Goal: Task Accomplishment & Management: Manage account settings

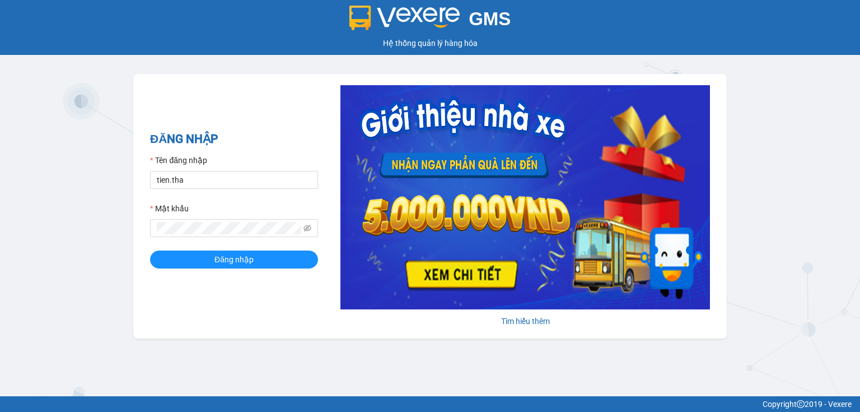
type input "thao.tha"
click at [148, 232] on div "ĐĂNG NHẬP Tên đăng nhập thao.tha Mật khẩu Đăng nhập Tìm hiểu thêm" at bounding box center [430, 206] width 594 height 264
click at [187, 264] on button "Đăng nhập" at bounding box center [234, 259] width 168 height 18
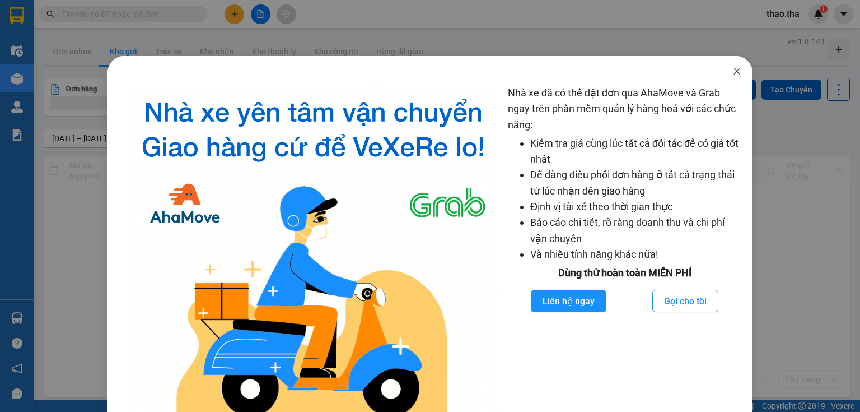
click at [734, 73] on icon "close" at bounding box center [737, 71] width 6 height 7
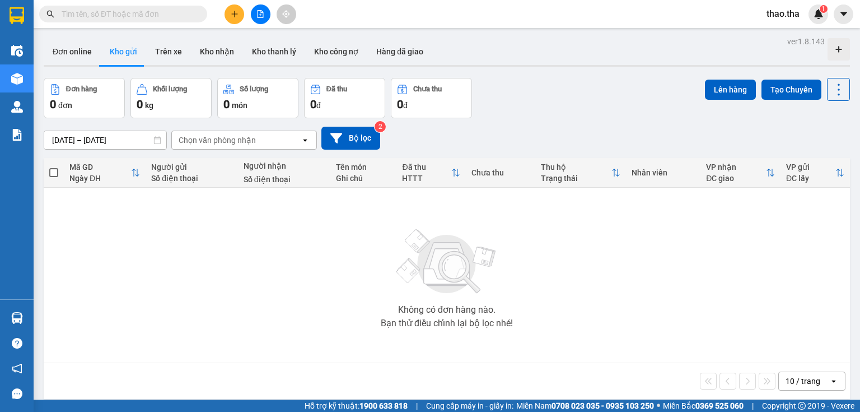
drag, startPoint x: 105, startPoint y: 16, endPoint x: 115, endPoint y: 18, distance: 10.3
click at [108, 17] on input "text" at bounding box center [128, 14] width 132 height 12
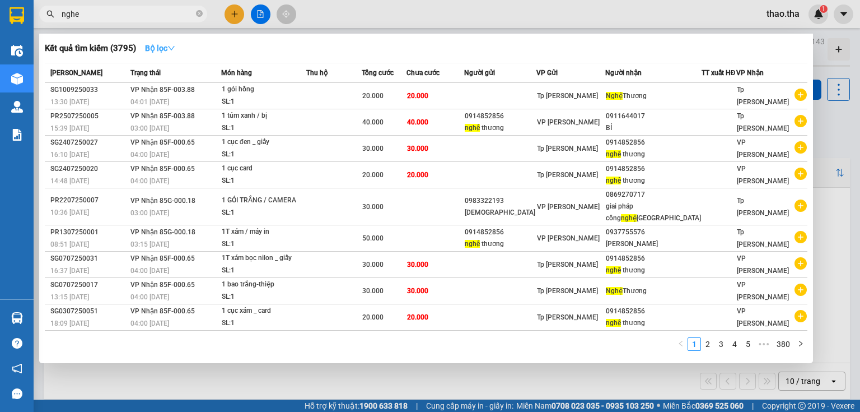
type input "nghe"
click at [173, 51] on icon "down" at bounding box center [171, 48] width 8 height 8
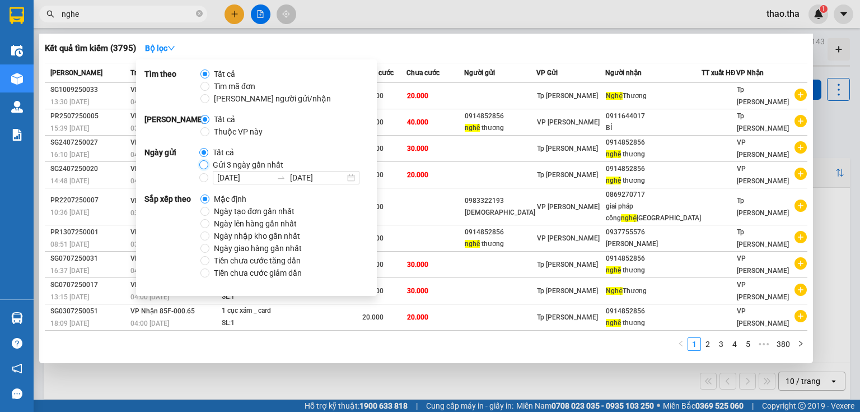
click at [202, 165] on input "Gửi 3 ngày gần nhất" at bounding box center [203, 164] width 9 height 9
radio input "true"
radio input "false"
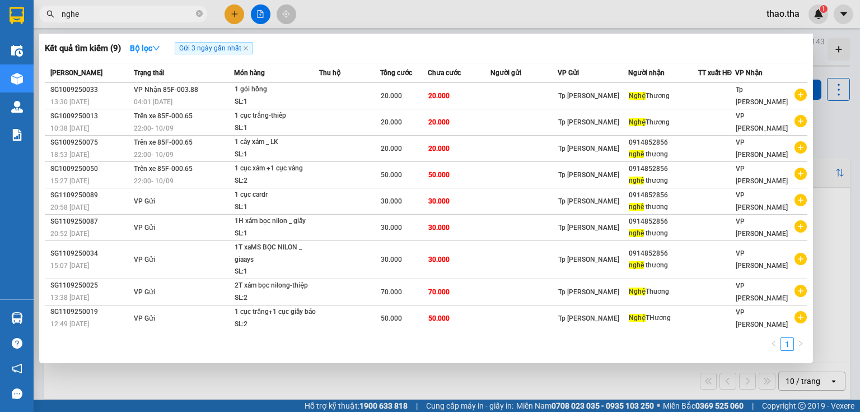
click at [454, 349] on div "1" at bounding box center [426, 347] width 763 height 20
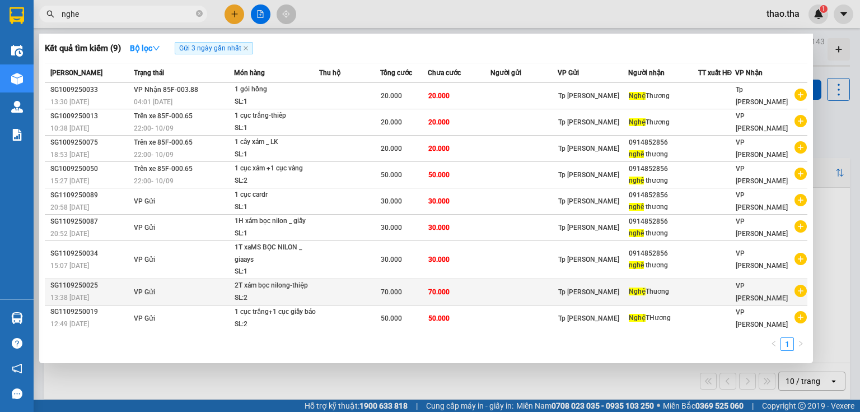
click at [351, 285] on td at bounding box center [350, 291] width 62 height 26
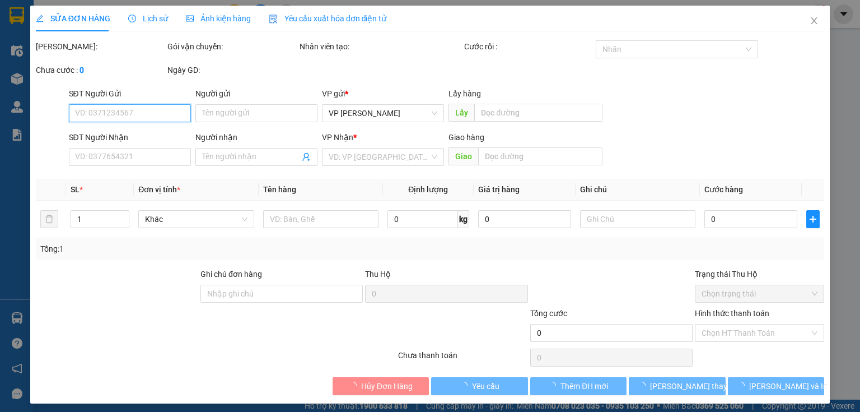
type input "Nghệ Thuơng"
type input "70.000"
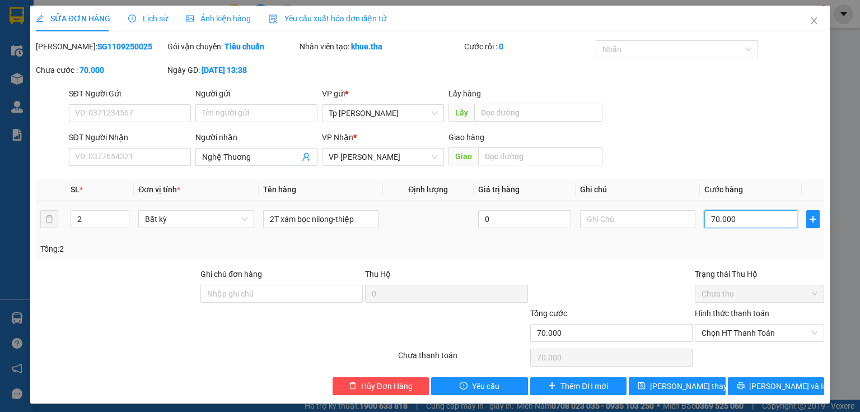
click at [737, 216] on input "70.000" at bounding box center [751, 219] width 93 height 18
type input "6"
type input "60"
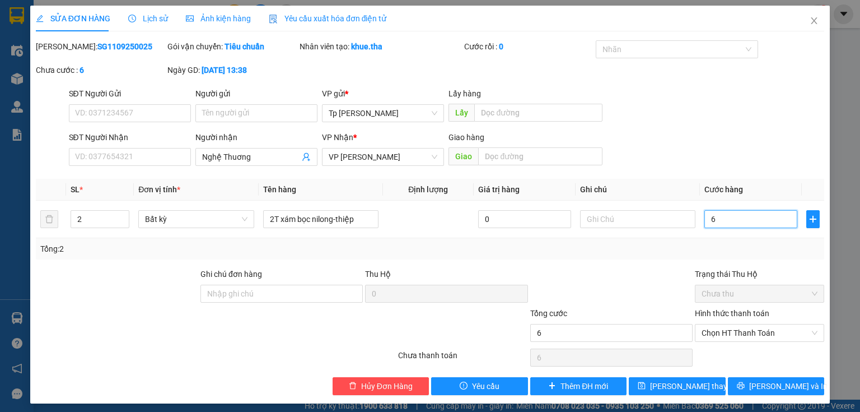
type input "60"
type input "60.000"
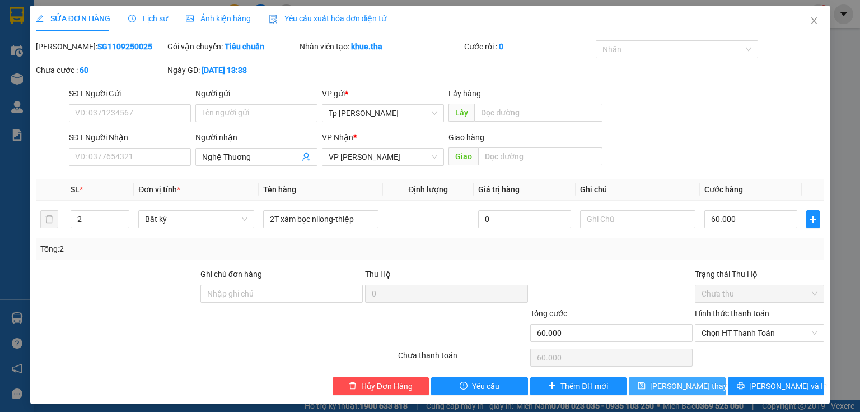
click at [673, 381] on span "[PERSON_NAME] thay đổi" at bounding box center [695, 386] width 90 height 12
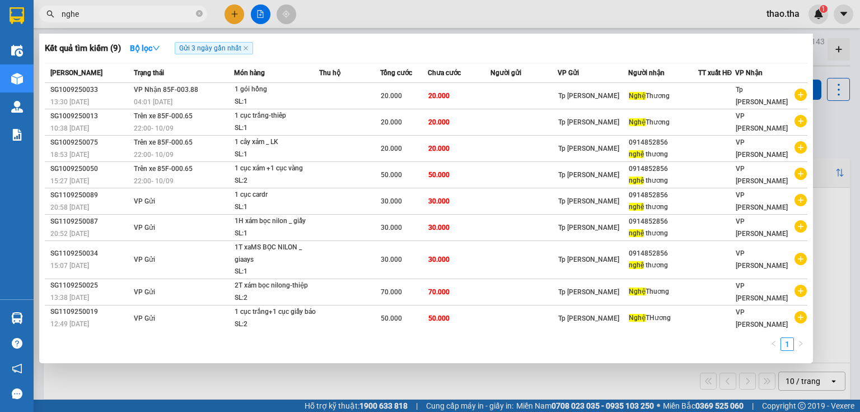
click at [141, 16] on input "nghe" at bounding box center [128, 14] width 132 height 12
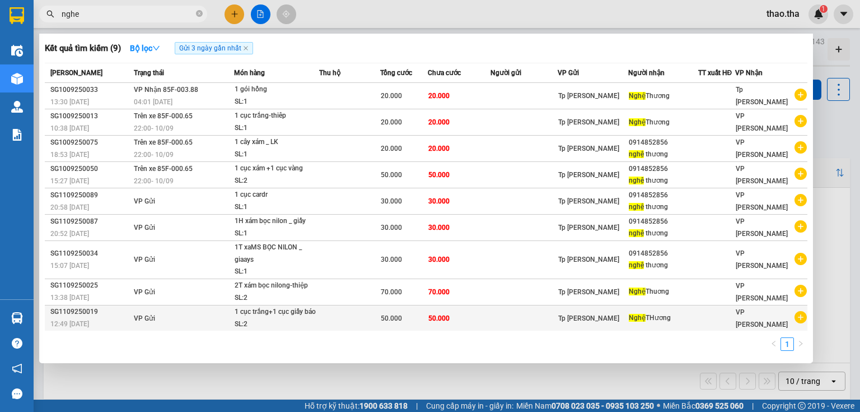
click at [349, 307] on td at bounding box center [350, 318] width 62 height 26
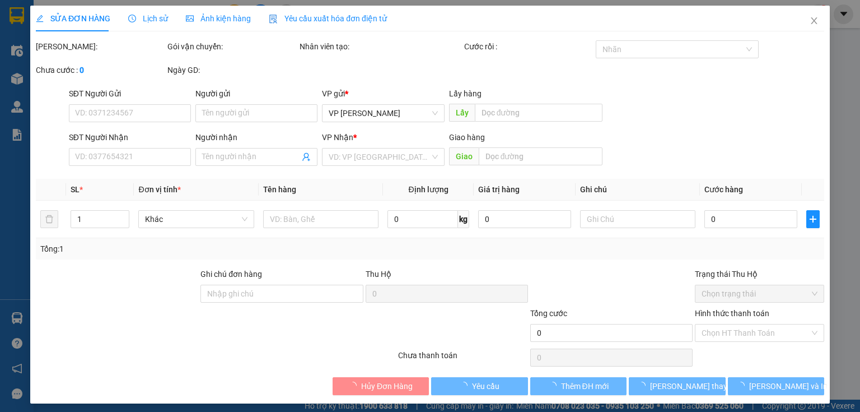
type input "Nghệ THương"
type input "50.000"
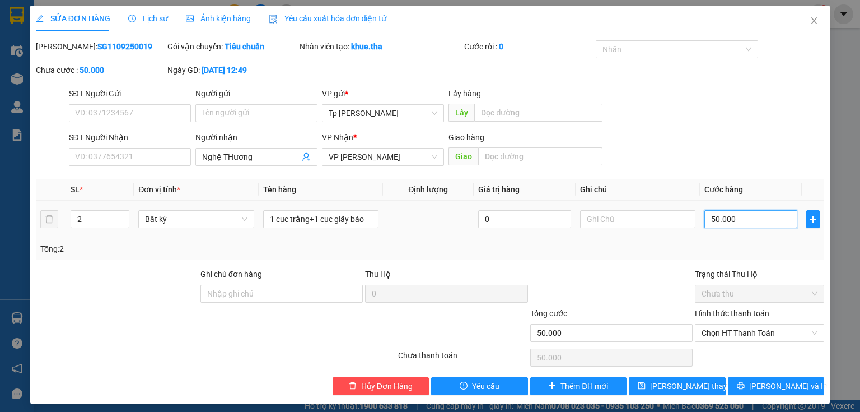
click at [742, 216] on input "50.000" at bounding box center [751, 219] width 93 height 18
type input "4"
type input "40"
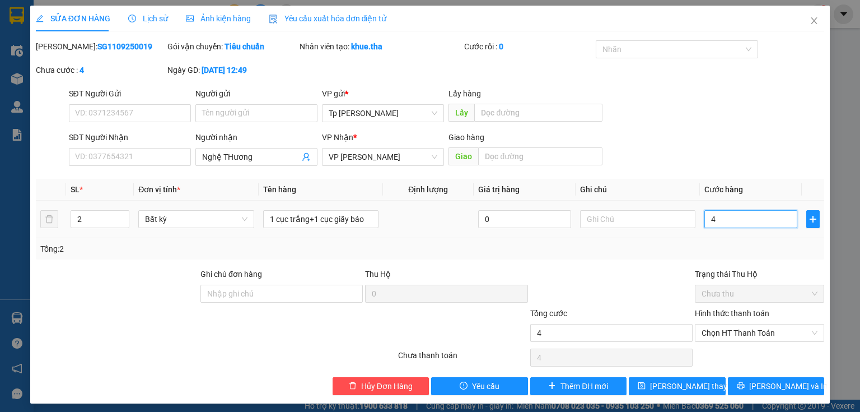
type input "40"
type input "40.000"
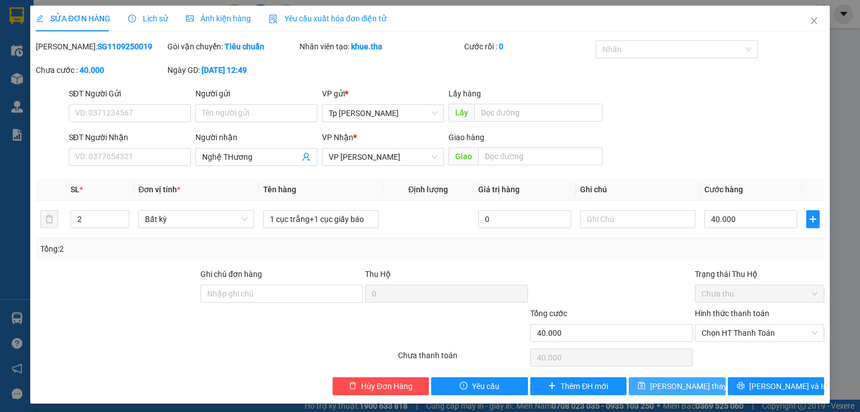
click at [663, 381] on span "[PERSON_NAME] thay đổi" at bounding box center [695, 386] width 90 height 12
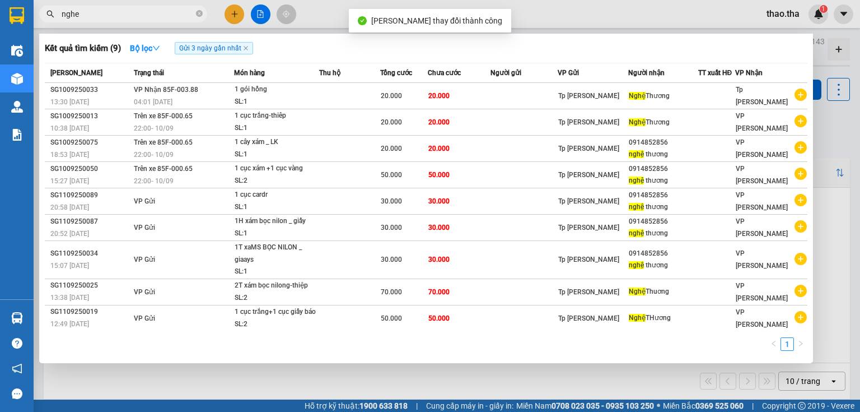
click at [136, 18] on input "nghe" at bounding box center [128, 14] width 132 height 12
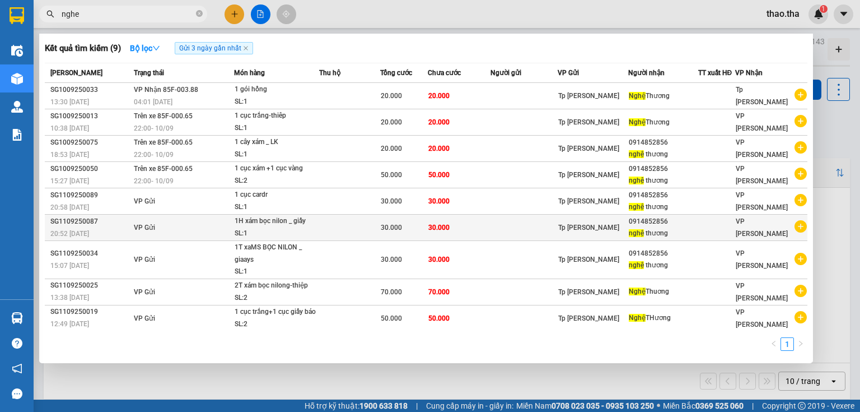
click at [465, 232] on td "30.000" at bounding box center [459, 228] width 63 height 26
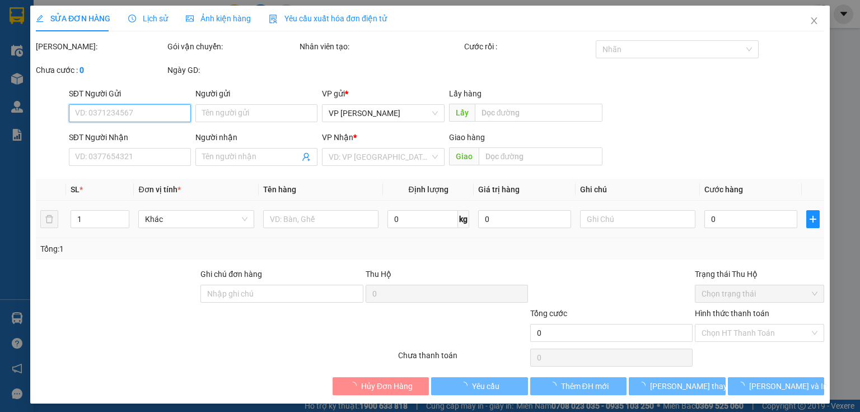
type input "0914852856"
type input "nghệ thương"
type input "30.000"
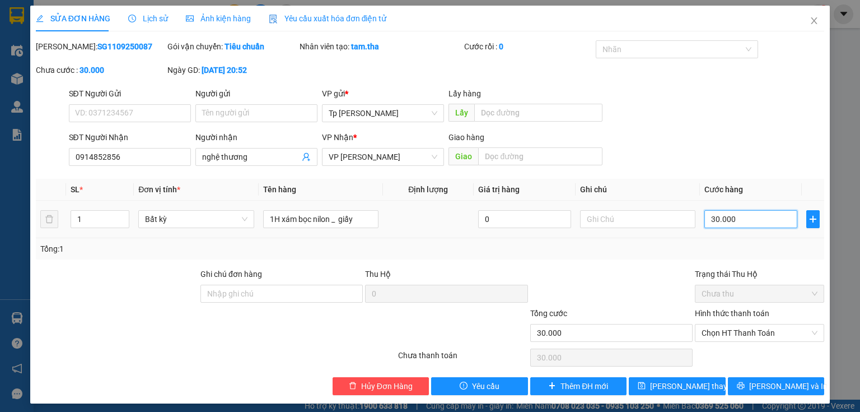
click at [737, 224] on input "30.000" at bounding box center [751, 219] width 93 height 18
type input "2"
type input "20"
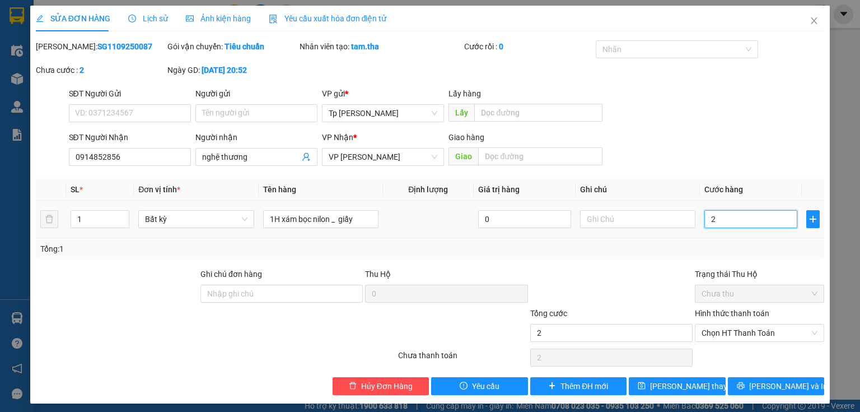
type input "20"
type input "20.000"
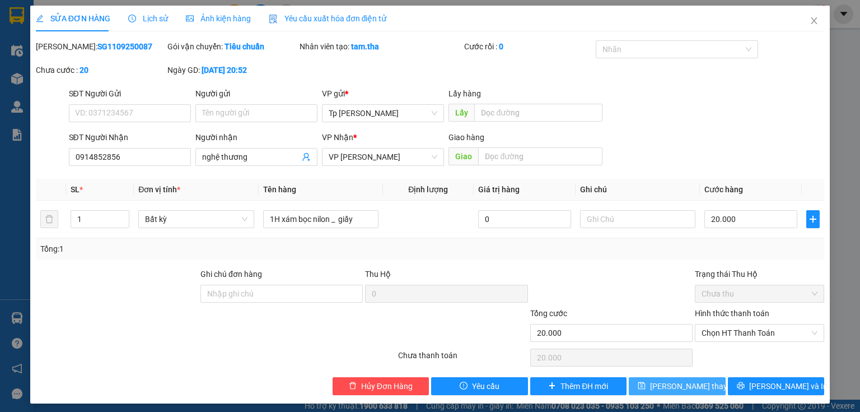
click at [684, 392] on button "[PERSON_NAME] thay đổi" at bounding box center [677, 386] width 97 height 18
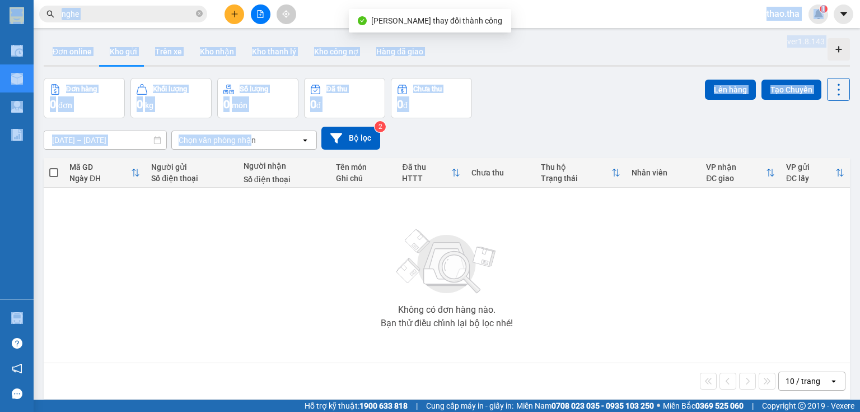
drag, startPoint x: 233, startPoint y: 118, endPoint x: 141, endPoint y: 8, distance: 143.1
click at [141, 7] on section "Kết quả tìm kiếm ( 9 ) Bộ lọc Gửi 3 ngày gần nhất Mã ĐH Trạng thái Món hàng Thu…" at bounding box center [430, 206] width 860 height 412
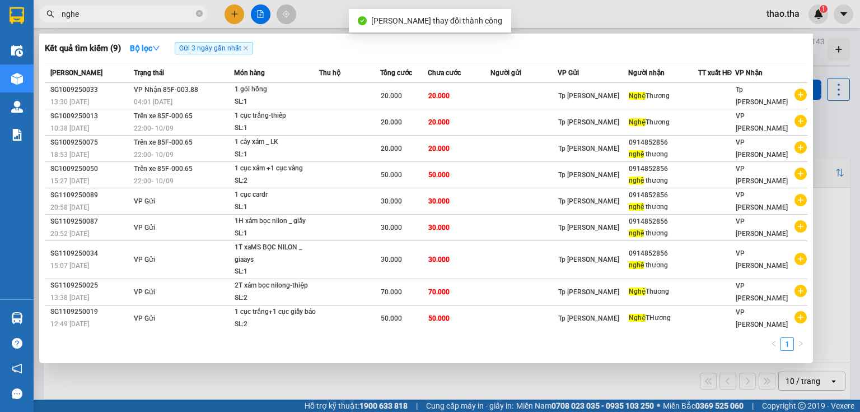
click at [143, 9] on input "nghe" at bounding box center [128, 14] width 132 height 12
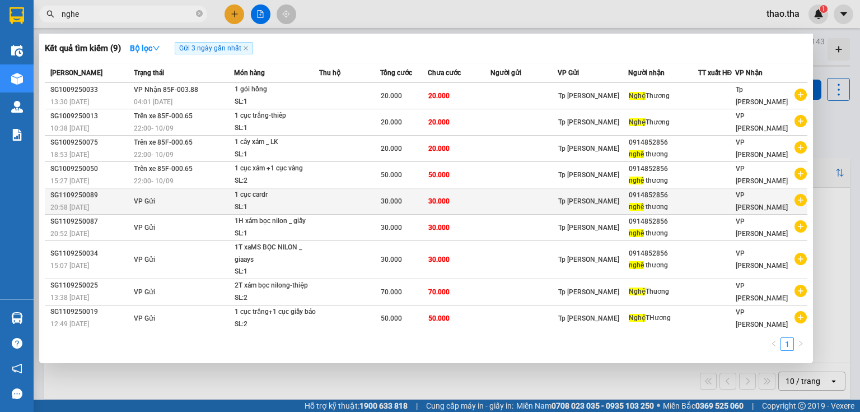
click at [285, 198] on div "1 cục cardr" at bounding box center [277, 195] width 84 height 12
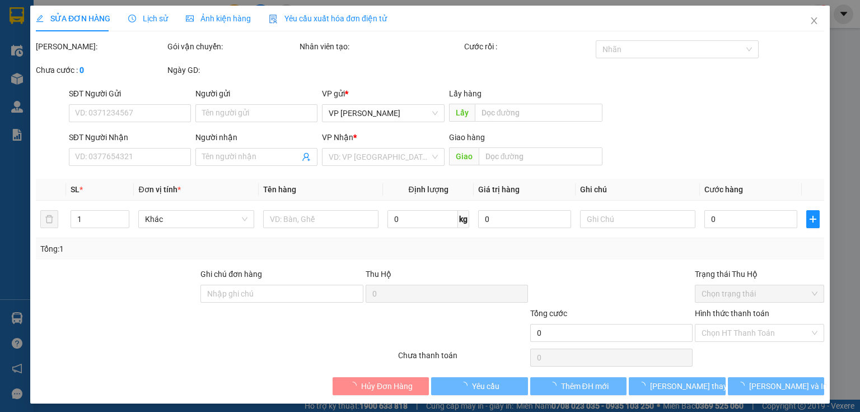
type input "0914852856"
type input "nghệ thương"
type input "30.000"
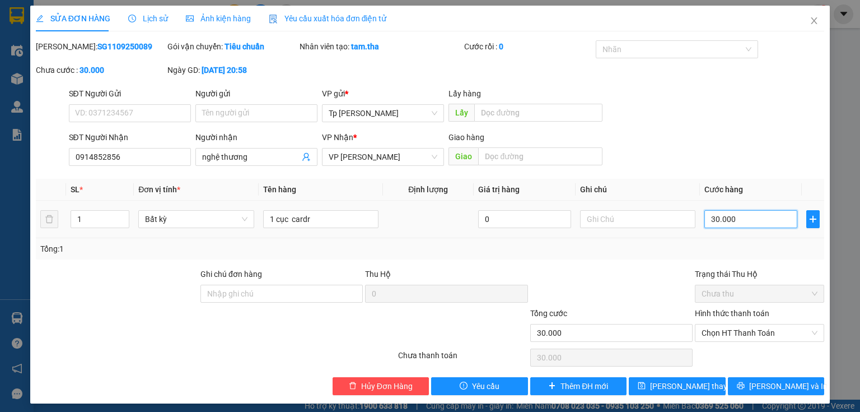
click at [732, 220] on input "30.000" at bounding box center [751, 219] width 93 height 18
type input "2"
type input "20"
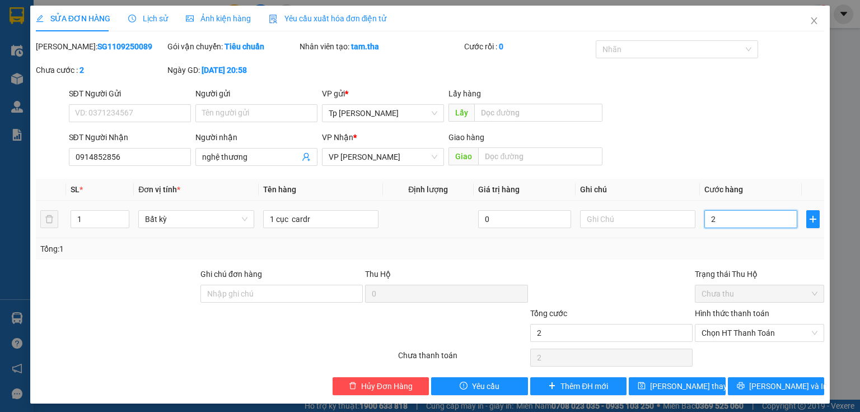
type input "20"
type input "20.000"
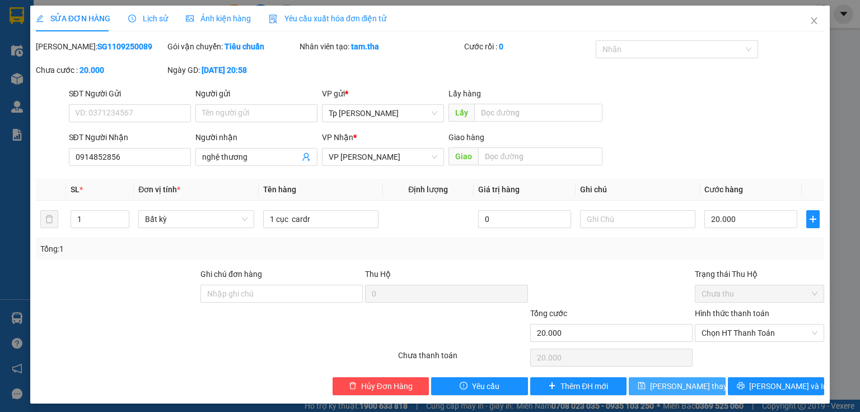
click at [684, 385] on span "[PERSON_NAME] thay đổi" at bounding box center [695, 386] width 90 height 12
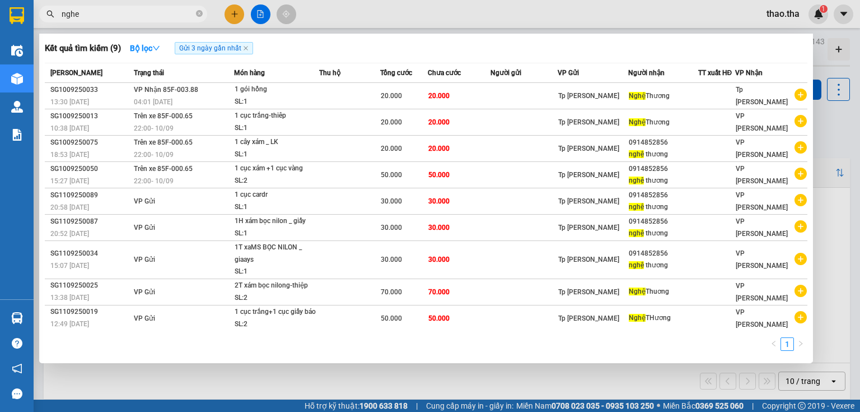
click at [139, 17] on input "nghe" at bounding box center [128, 14] width 132 height 12
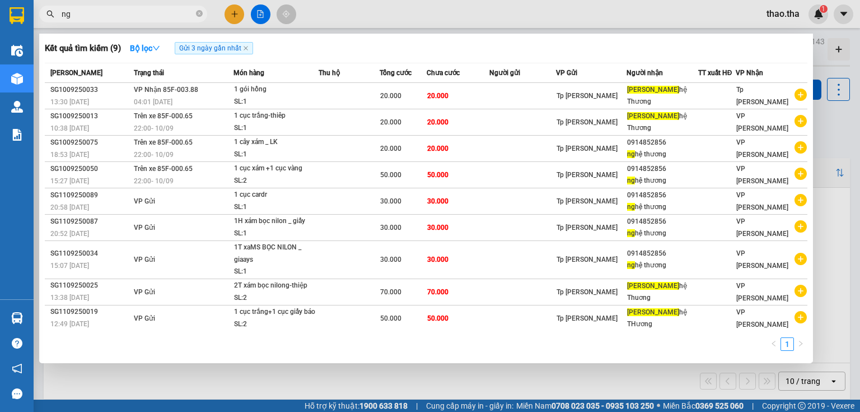
type input "n"
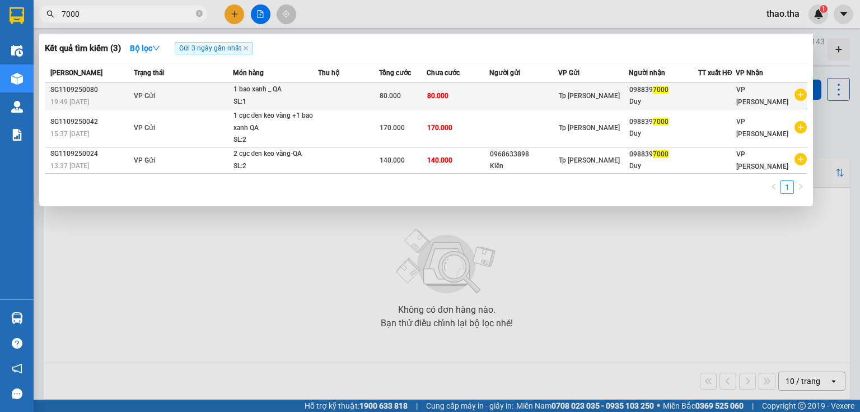
type input "7000"
click at [456, 92] on td "80.000" at bounding box center [458, 96] width 63 height 26
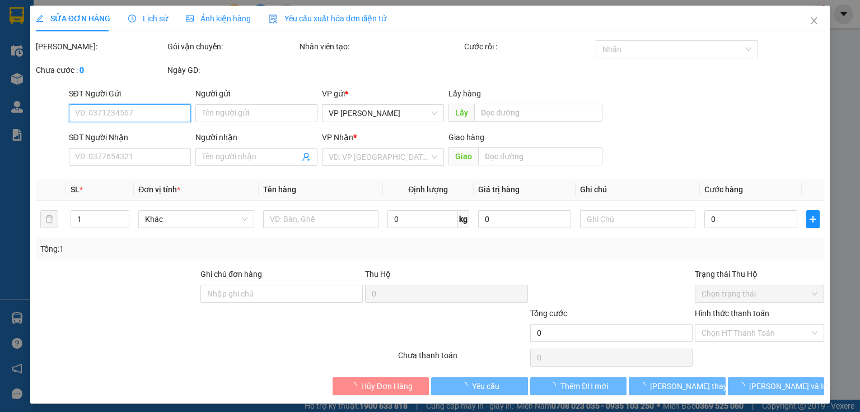
type input "0988397000"
type input "Duy"
type input "80.000"
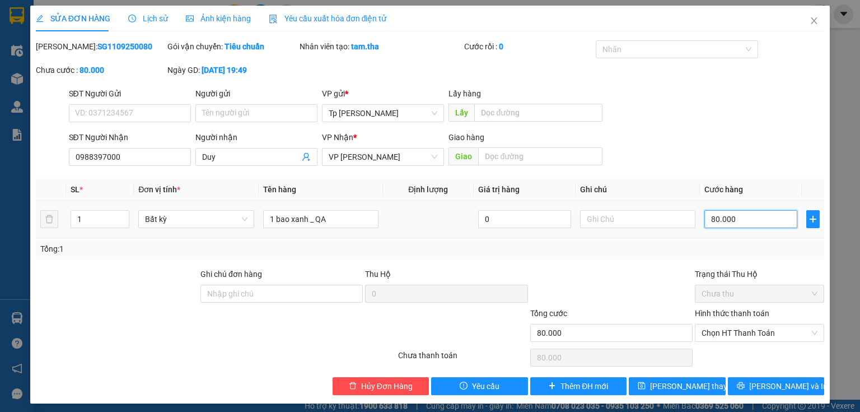
drag, startPoint x: 742, startPoint y: 220, endPoint x: 724, endPoint y: 213, distance: 18.6
click at [741, 220] on input "80.000" at bounding box center [751, 219] width 93 height 18
type input "7"
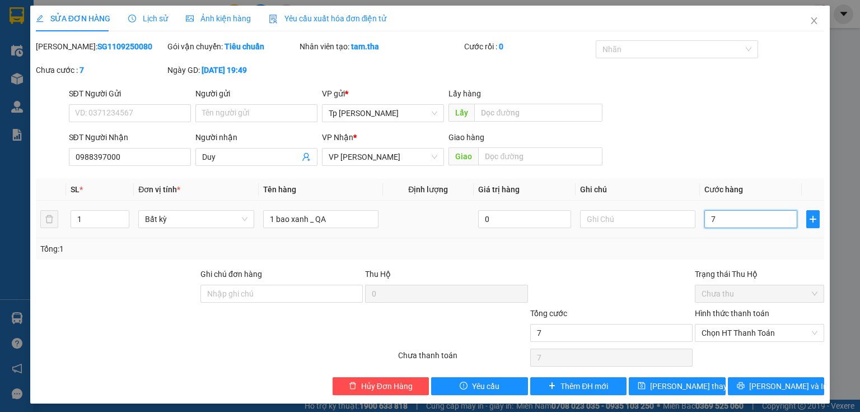
type input "70"
type input "70.000"
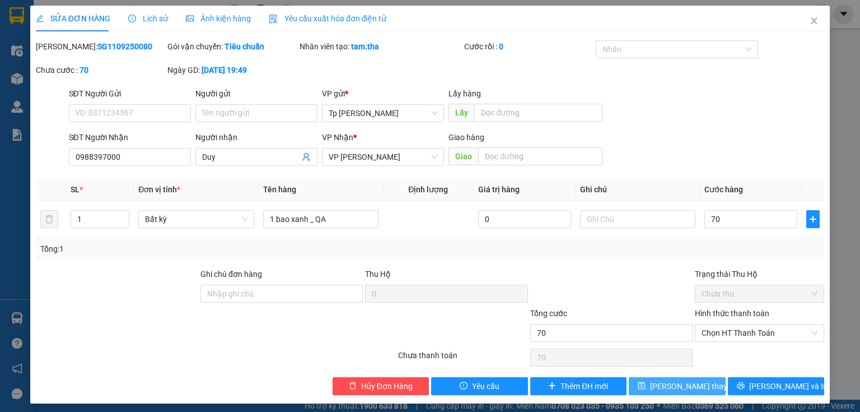
type input "70.000"
click at [682, 382] on span "[PERSON_NAME] thay đổi" at bounding box center [695, 386] width 90 height 12
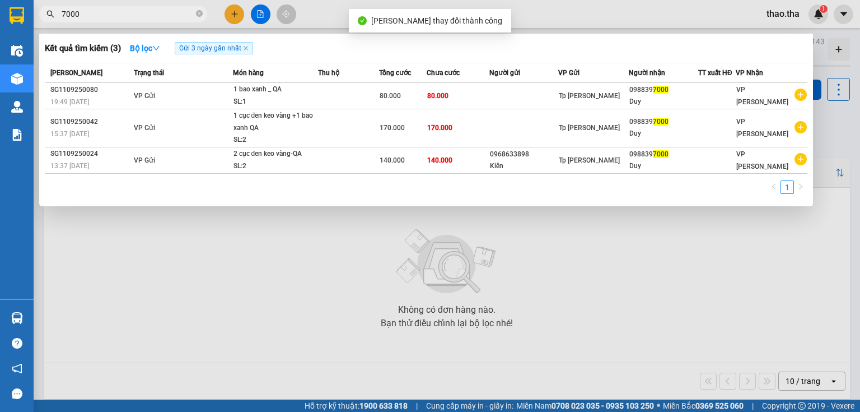
click at [133, 12] on input "7000" at bounding box center [128, 14] width 132 height 12
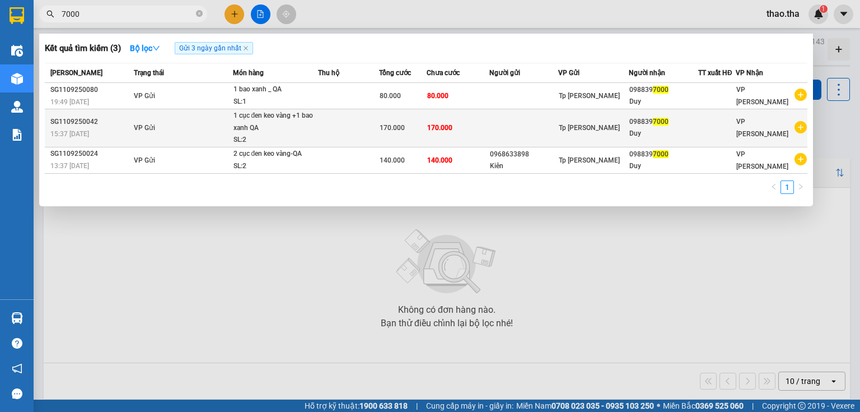
click at [444, 134] on td "170.000" at bounding box center [458, 128] width 63 height 38
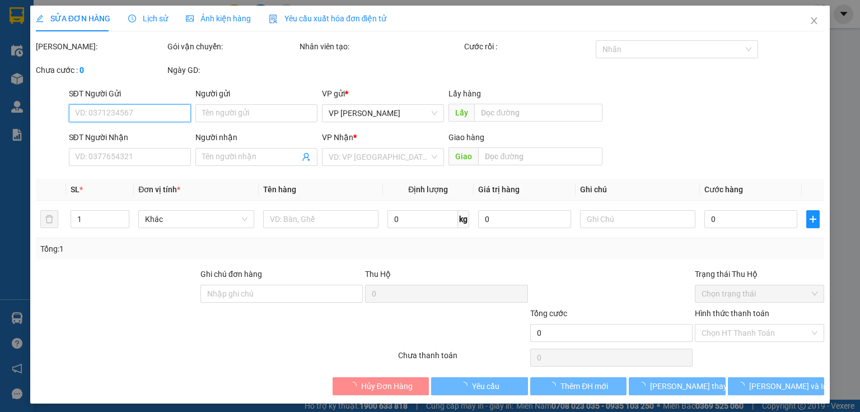
type input "0988397000"
type input "Duy"
type input "170.000"
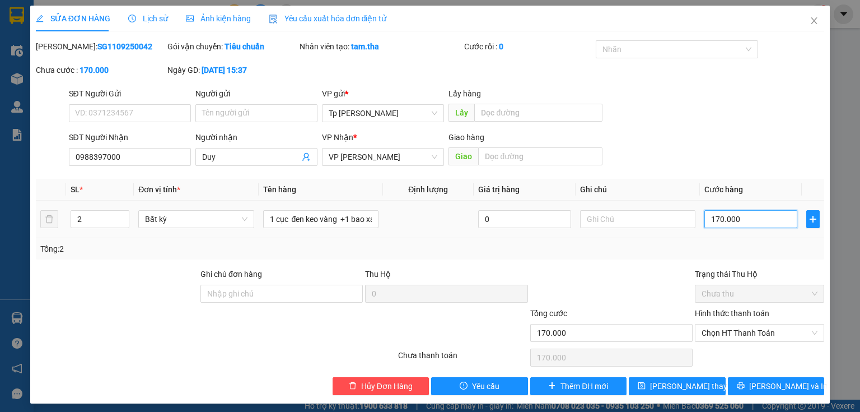
click at [753, 220] on input "170.000" at bounding box center [751, 219] width 93 height 18
type input "1"
type input "15"
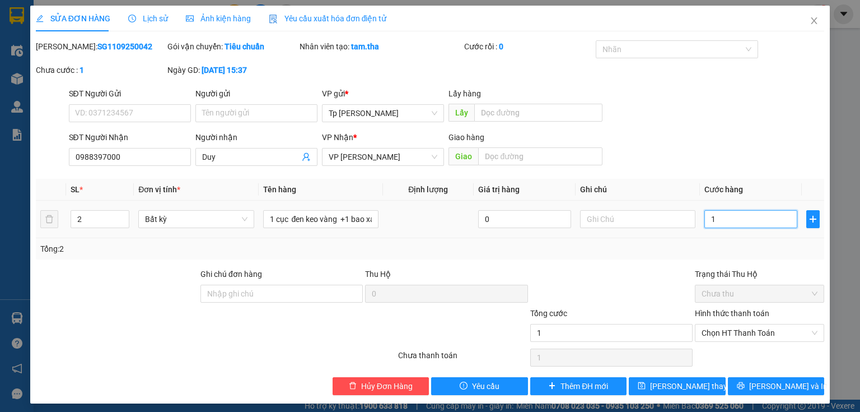
type input "15"
type input "1"
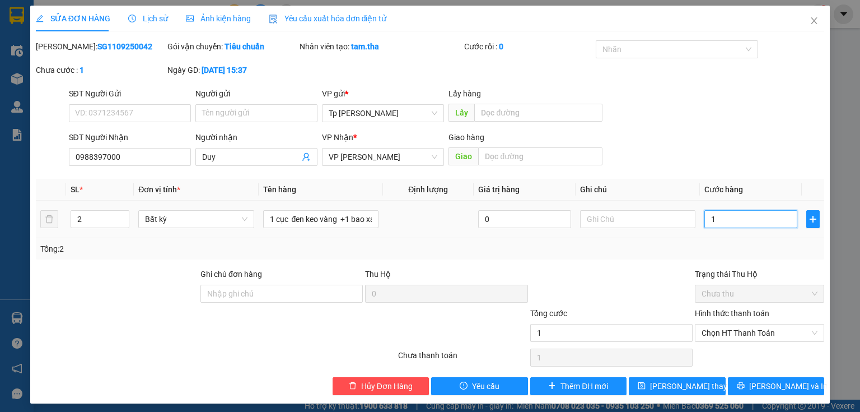
type input "12"
type input "120"
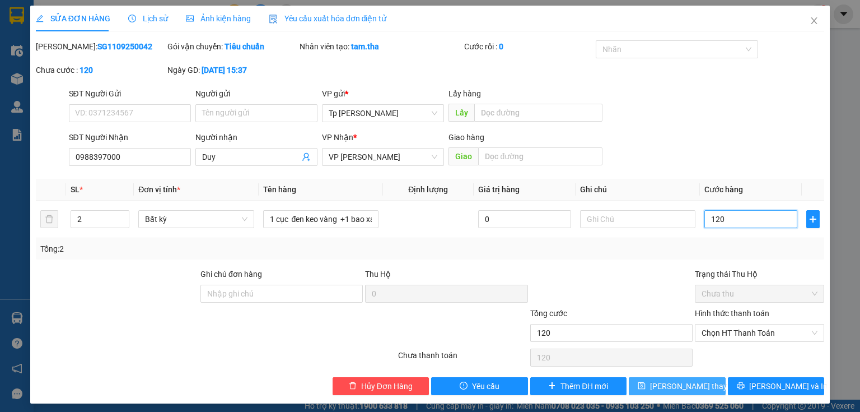
type input "120"
type input "120.000"
drag, startPoint x: 688, startPoint y: 387, endPoint x: 680, endPoint y: 378, distance: 12.3
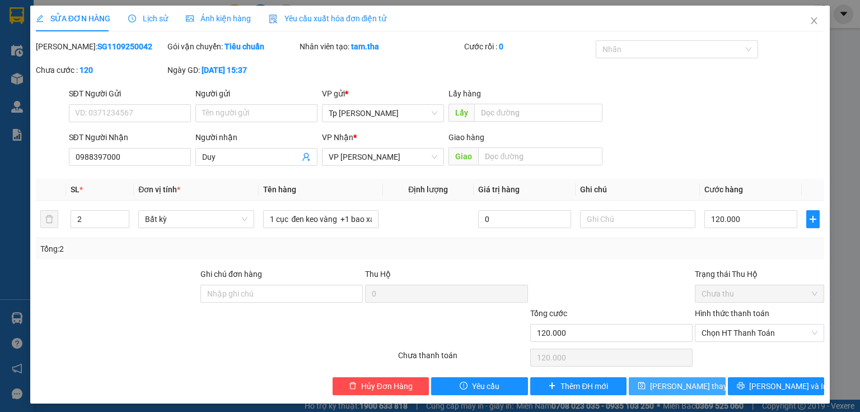
click at [686, 383] on span "[PERSON_NAME] thay đổi" at bounding box center [695, 386] width 90 height 12
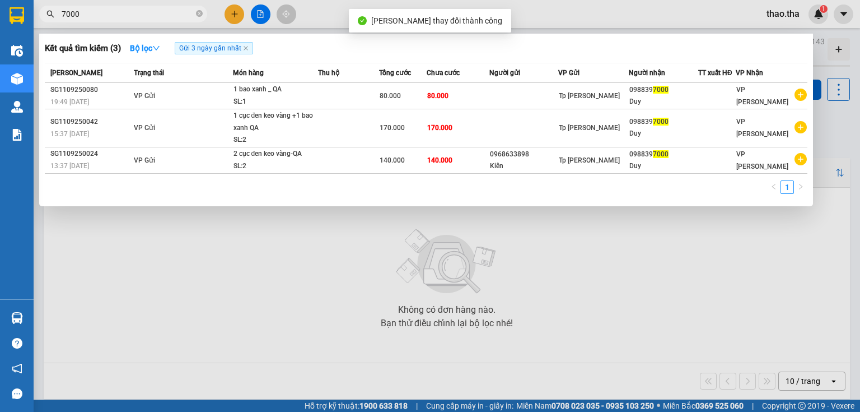
click at [138, 16] on input "7000" at bounding box center [128, 14] width 132 height 12
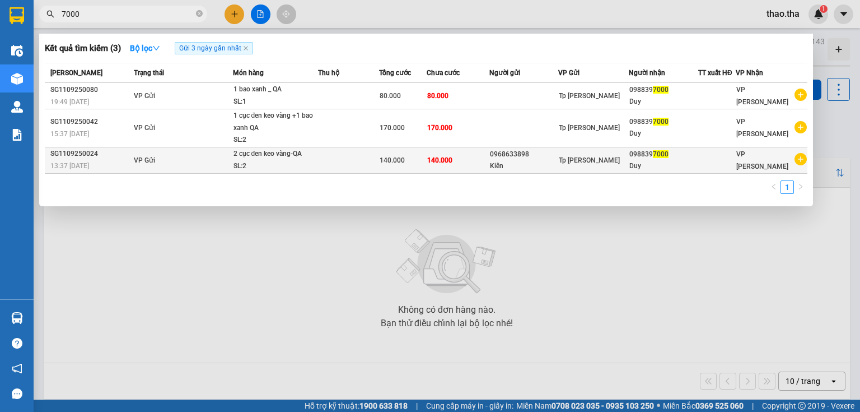
click at [395, 160] on span "140.000" at bounding box center [392, 160] width 25 height 8
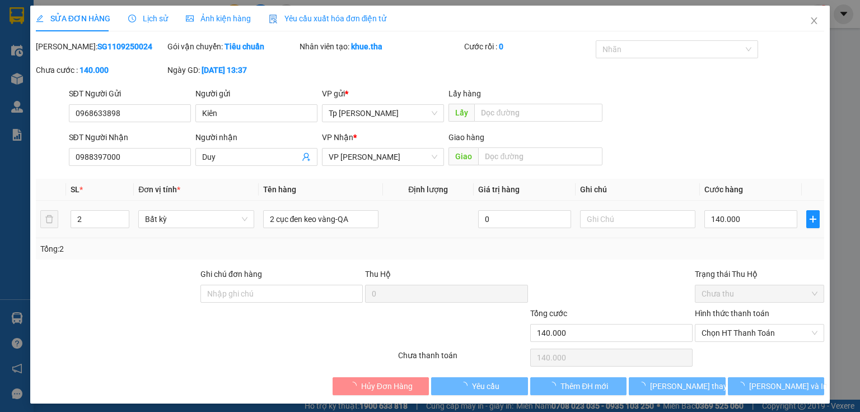
type input "0968633898"
type input "Kiên"
type input "0988397000"
type input "Duy"
type input "140.000"
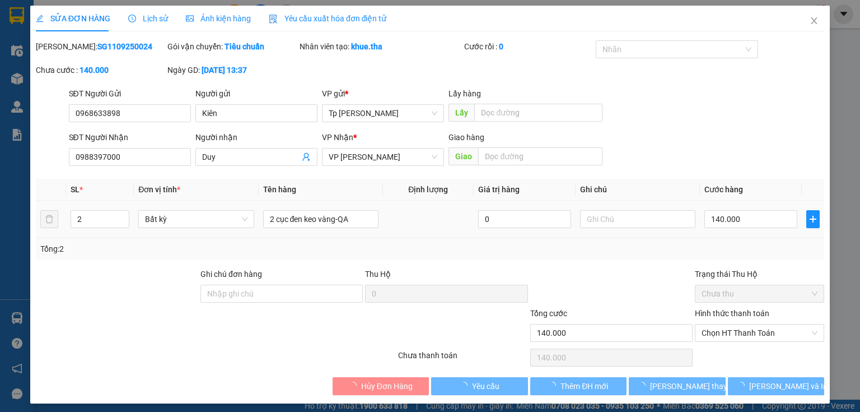
type input "140.000"
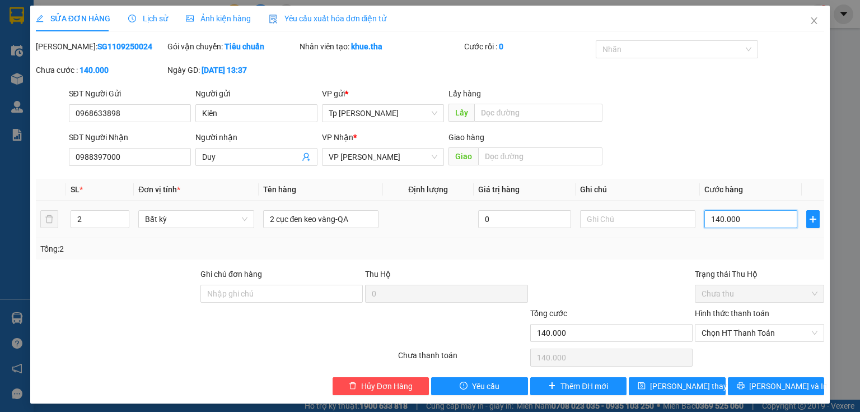
drag, startPoint x: 752, startPoint y: 223, endPoint x: 745, endPoint y: 221, distance: 6.9
click at [751, 223] on input "140.000" at bounding box center [751, 219] width 93 height 18
type input "1"
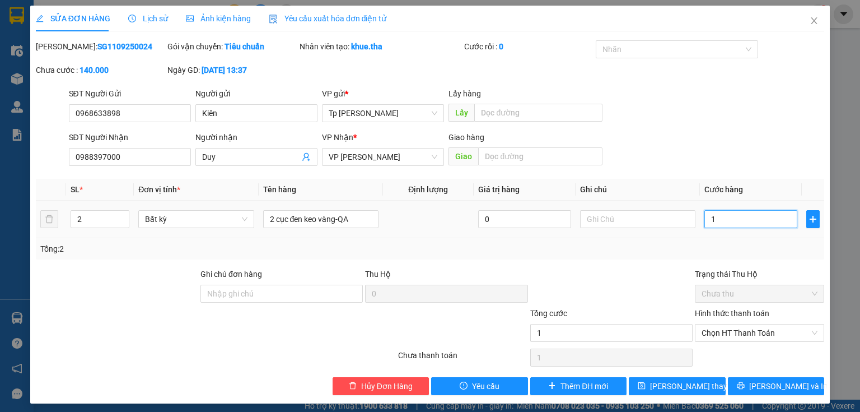
type input "12"
type input "120"
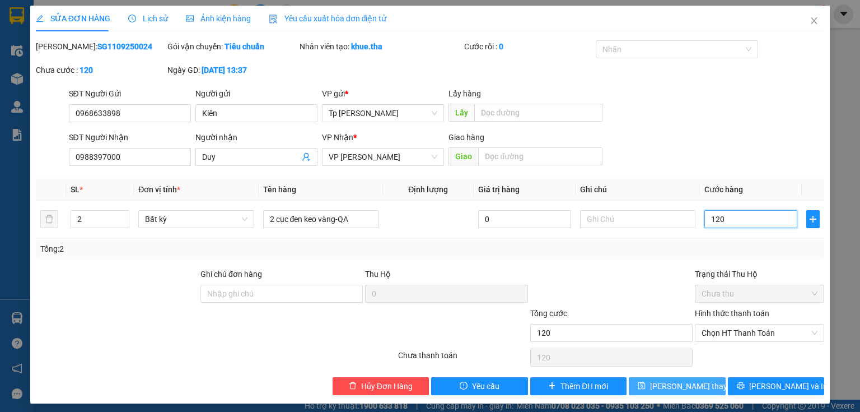
type input "120"
type input "120.000"
click at [676, 386] on span "[PERSON_NAME] thay đổi" at bounding box center [695, 386] width 90 height 12
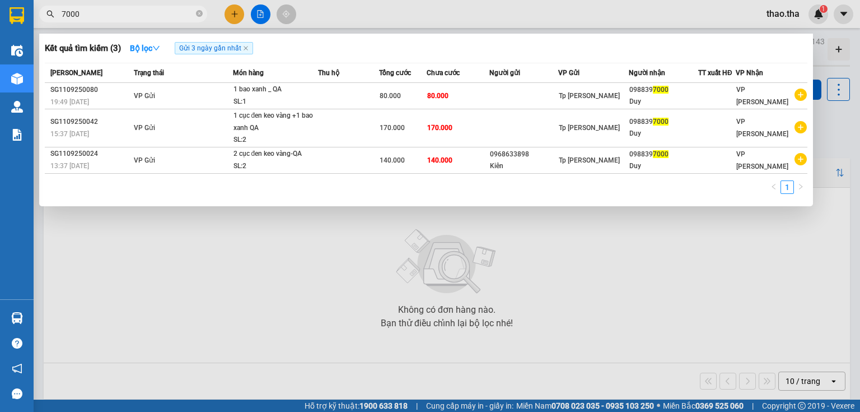
drag, startPoint x: 81, startPoint y: 11, endPoint x: 67, endPoint y: 13, distance: 14.7
click at [67, 13] on input "7000" at bounding box center [128, 14] width 132 height 12
type input "7"
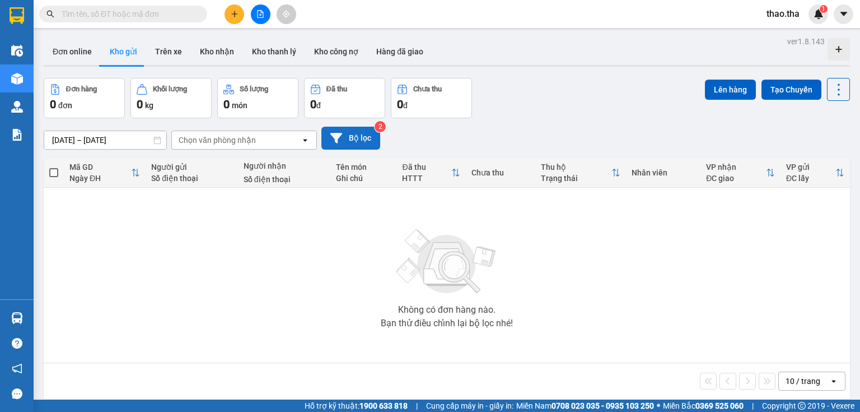
click at [347, 137] on button "Bộ lọc" at bounding box center [350, 138] width 59 height 23
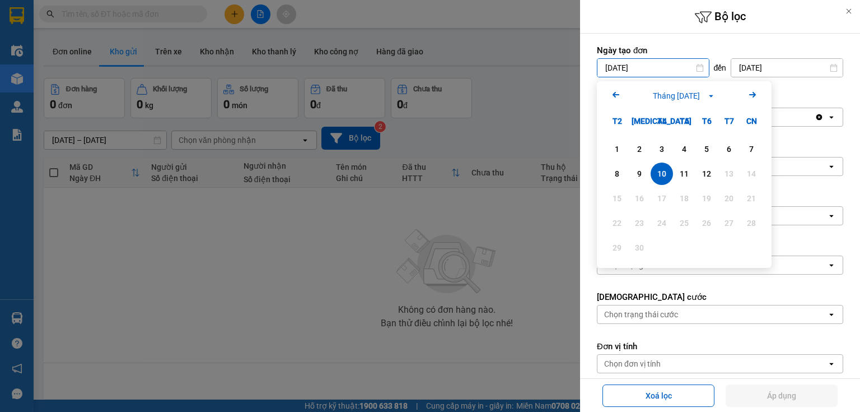
click at [663, 68] on input "[DATE]" at bounding box center [653, 68] width 111 height 18
click at [684, 162] on div "11" at bounding box center [684, 173] width 22 height 22
type input "[DATE]"
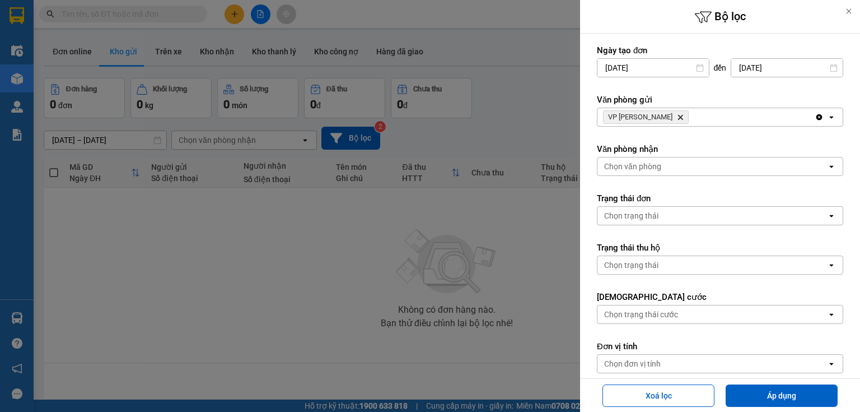
click at [665, 116] on span "VP [PERSON_NAME]" at bounding box center [646, 116] width 86 height 13
click at [665, 117] on span "VP [PERSON_NAME]" at bounding box center [646, 116] width 86 height 13
click at [677, 117] on icon "Delete" at bounding box center [680, 117] width 7 height 7
click at [663, 119] on div "Chọn văn phòng" at bounding box center [713, 117] width 230 height 18
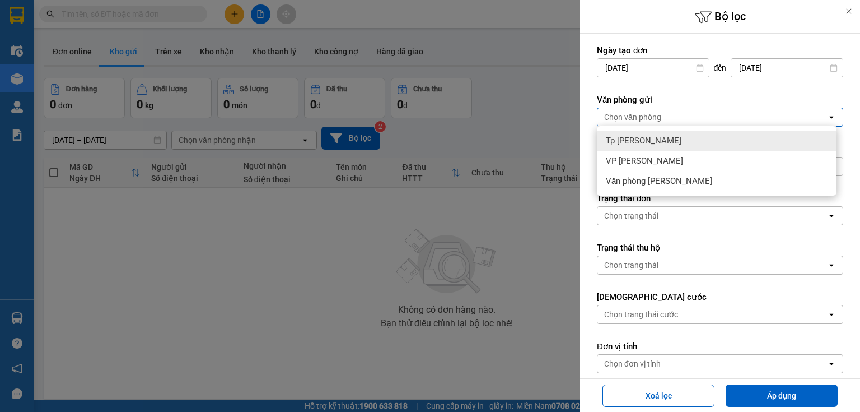
click at [660, 144] on span "Tp [PERSON_NAME]" at bounding box center [644, 140] width 76 height 11
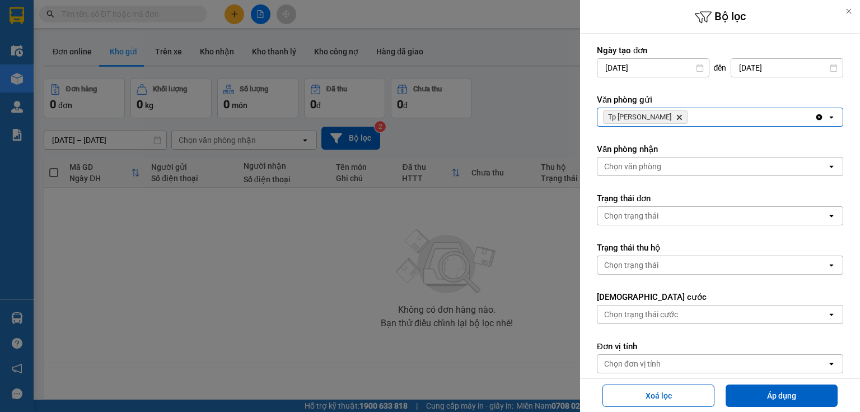
click at [663, 171] on div "Chọn văn phòng" at bounding box center [713, 166] width 230 height 18
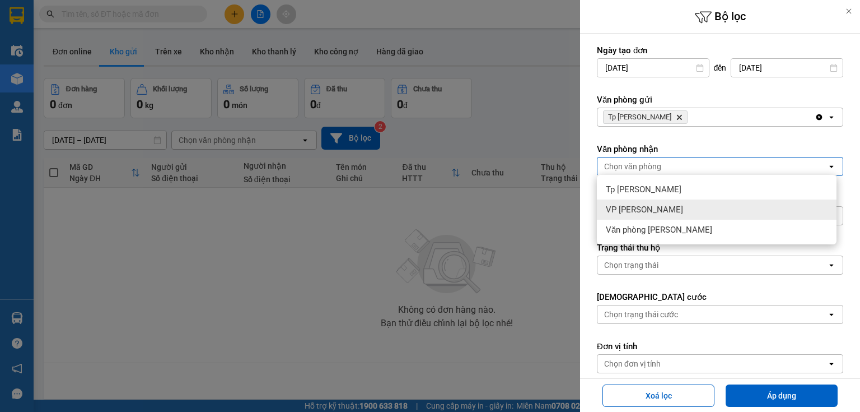
drag, startPoint x: 662, startPoint y: 207, endPoint x: 696, endPoint y: 249, distance: 54.1
click at [668, 217] on div "VP [PERSON_NAME]" at bounding box center [717, 209] width 240 height 20
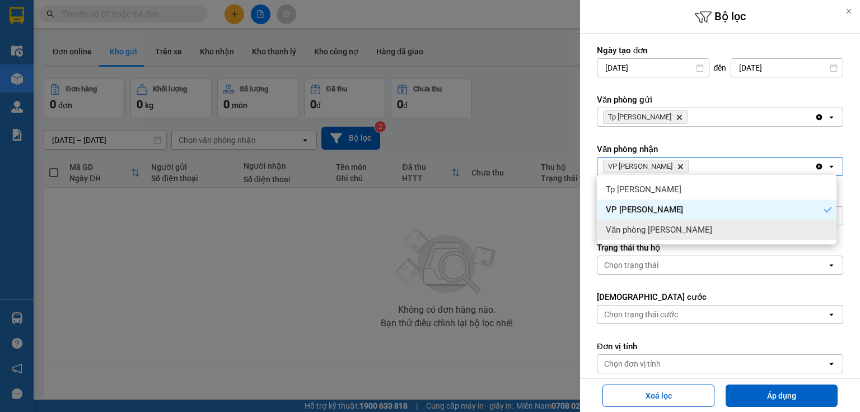
click at [701, 233] on div "Văn phòng [PERSON_NAME]" at bounding box center [717, 230] width 240 height 20
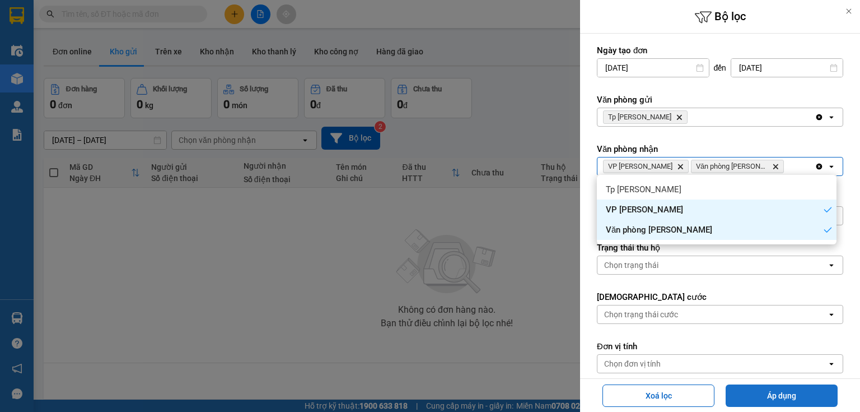
click at [780, 392] on button "Áp dụng" at bounding box center [782, 395] width 112 height 22
type input "[DATE] – [DATE]"
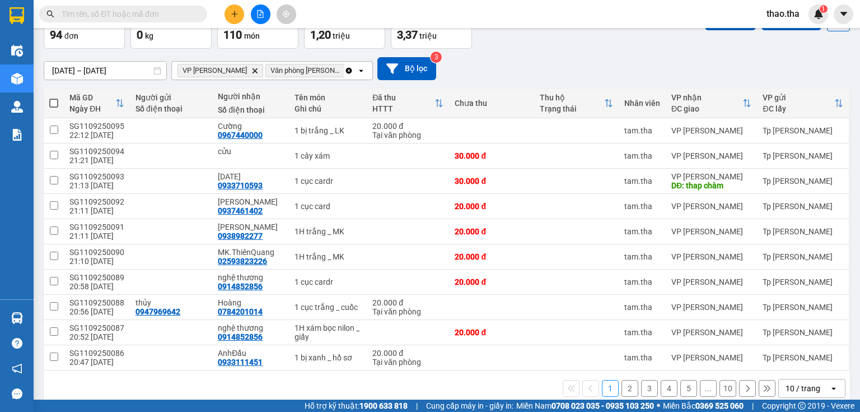
scroll to position [84, 0]
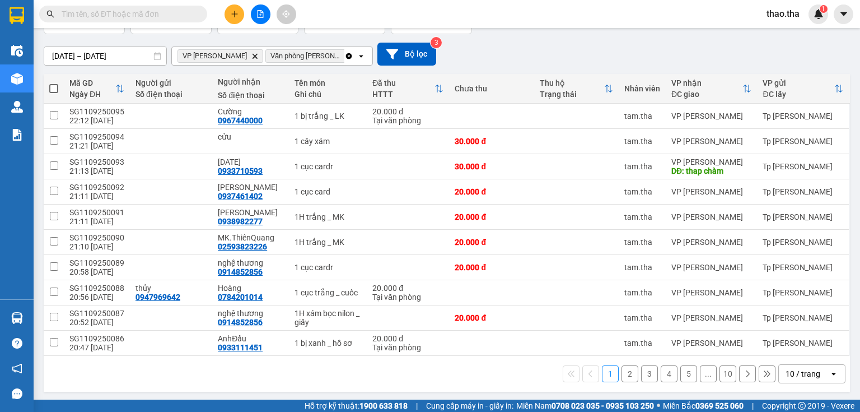
click at [720, 372] on button "10" at bounding box center [728, 373] width 17 height 17
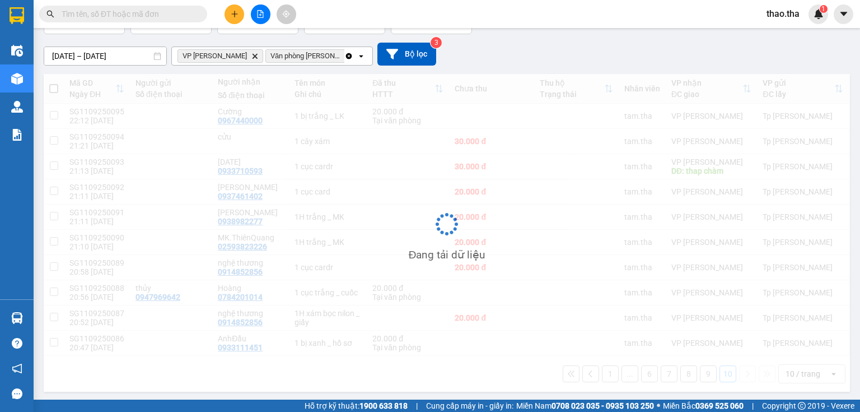
scroll to position [52, 0]
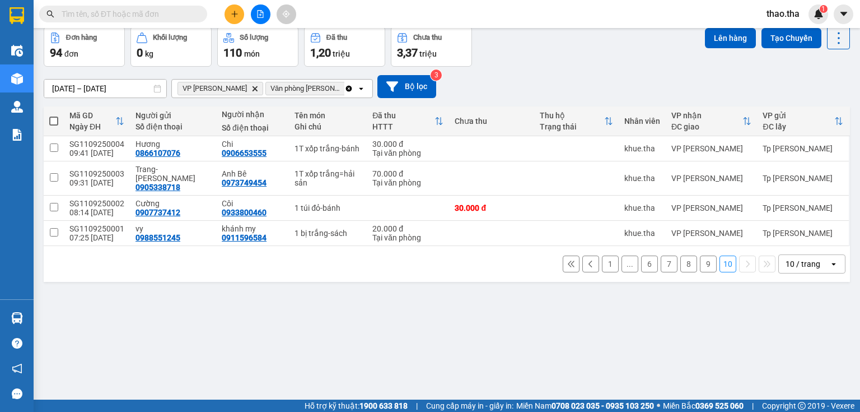
click at [802, 258] on div "10 / trang" at bounding box center [803, 263] width 35 height 11
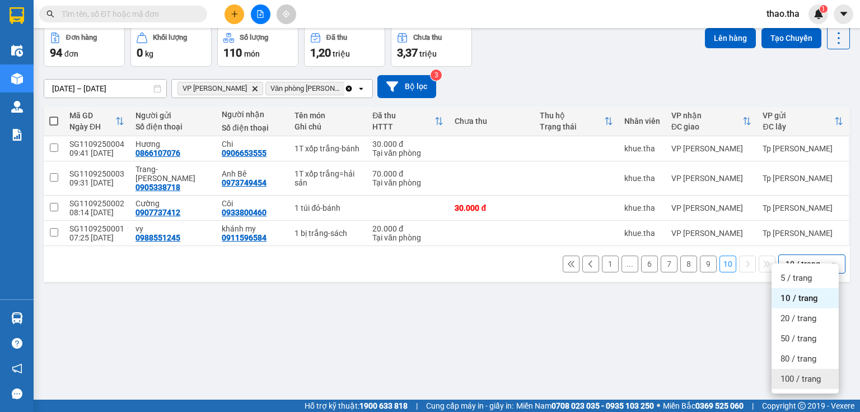
click at [794, 379] on span "100 / trang" at bounding box center [801, 378] width 40 height 11
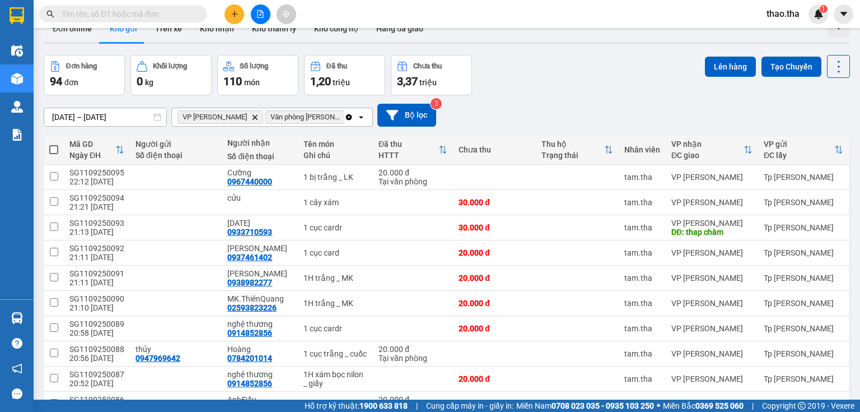
scroll to position [0, 0]
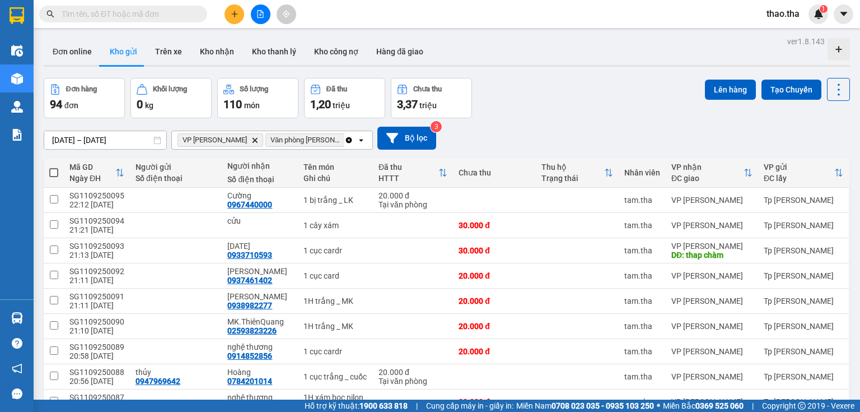
click at [53, 171] on span at bounding box center [53, 172] width 9 height 9
click at [54, 167] on input "checkbox" at bounding box center [54, 167] width 0 height 0
checkbox input "true"
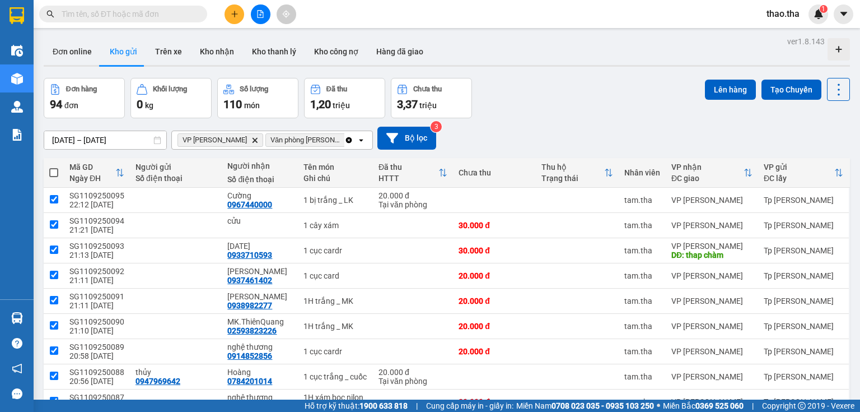
checkbox input "true"
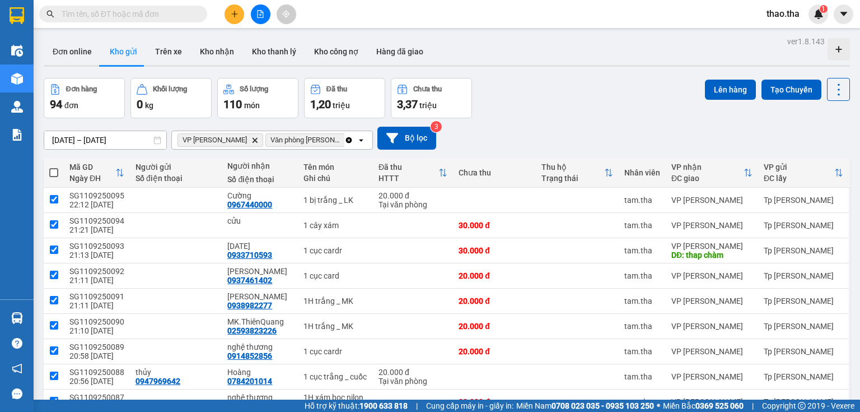
checkbox input "true"
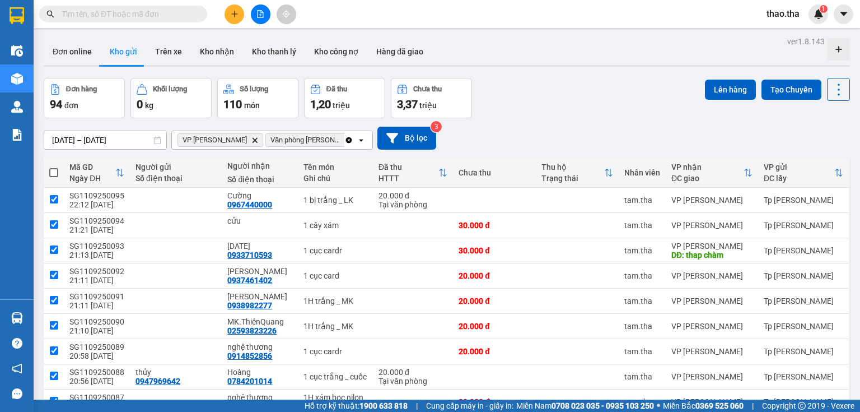
checkbox input "true"
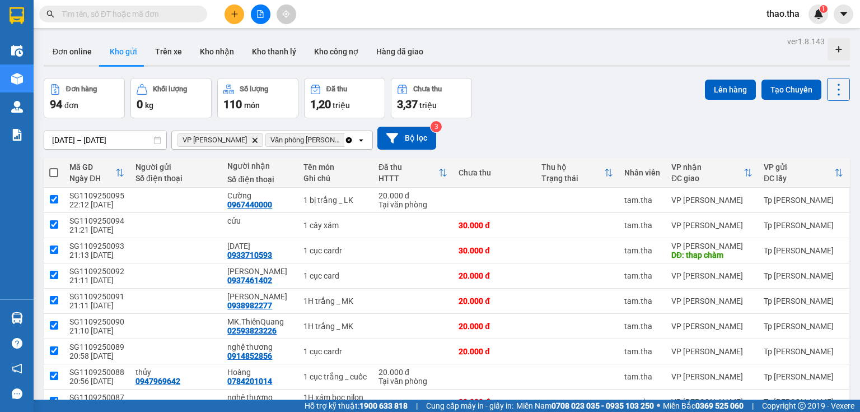
checkbox input "true"
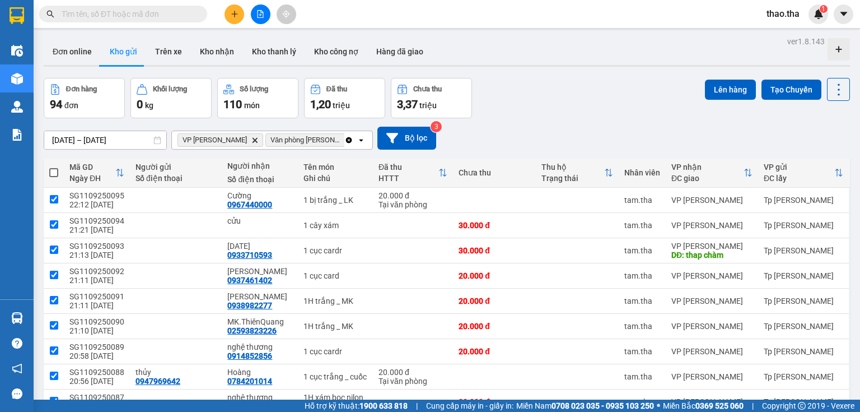
checkbox input "true"
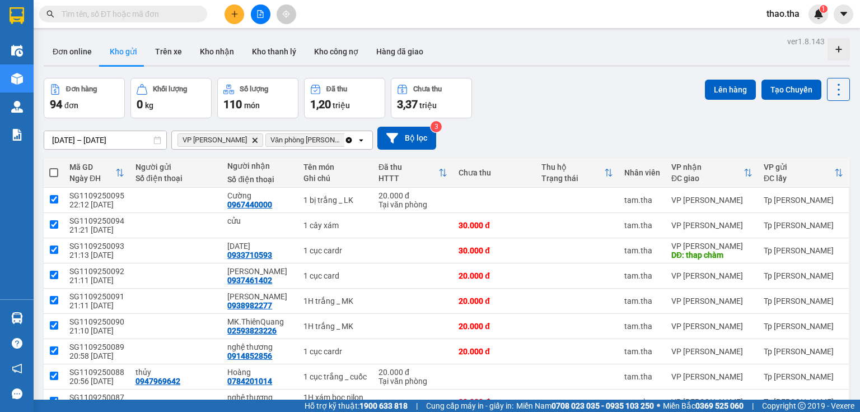
checkbox input "true"
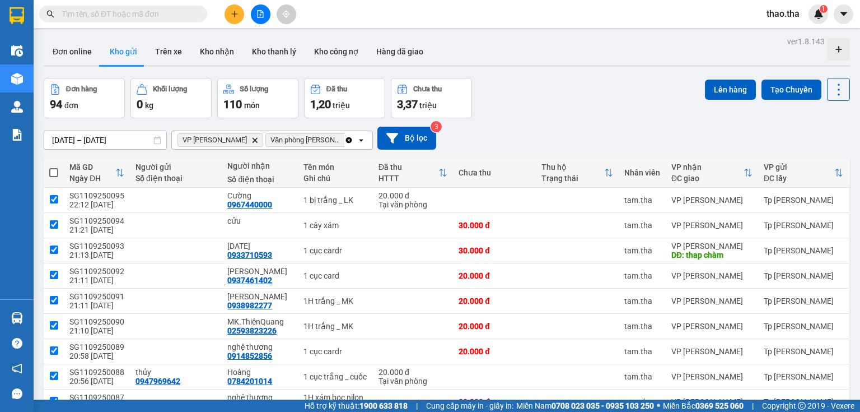
checkbox input "true"
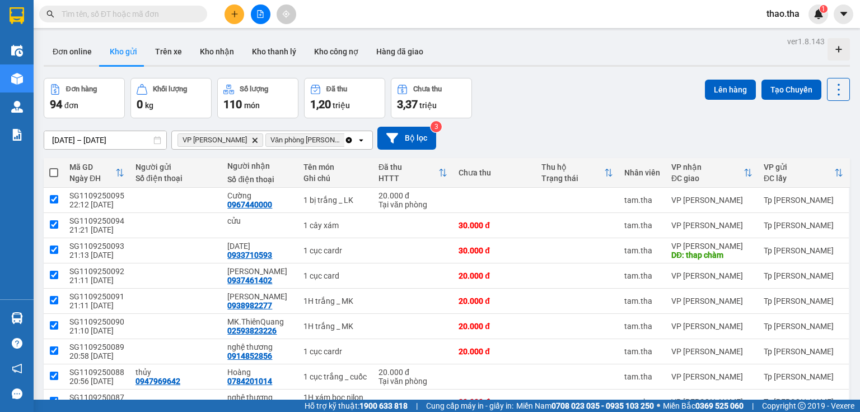
checkbox input "true"
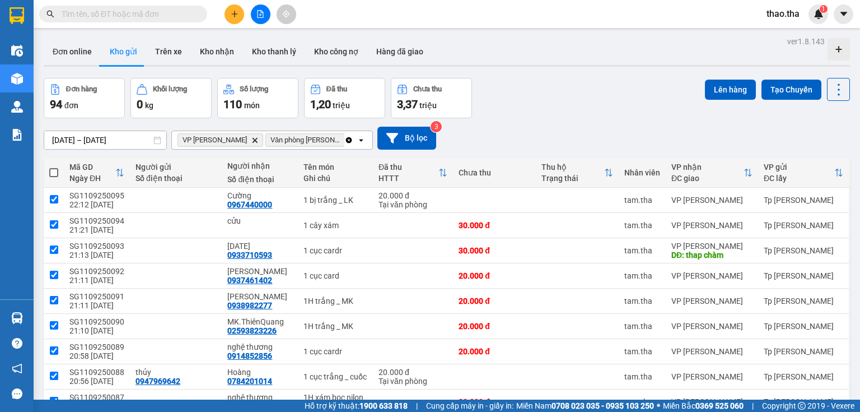
checkbox input "true"
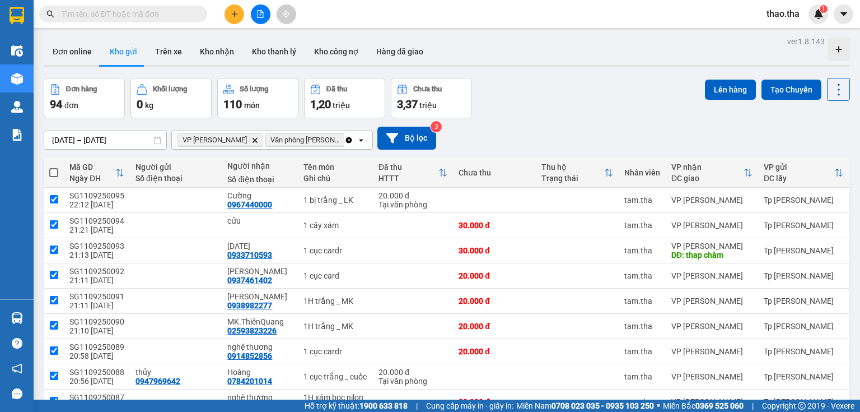
checkbox input "true"
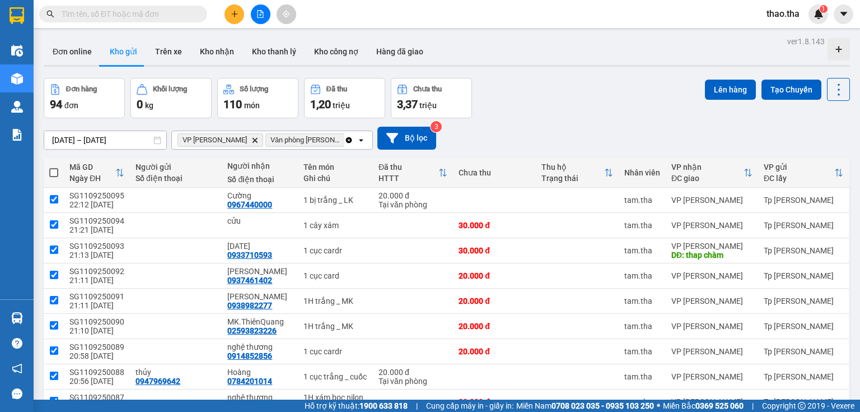
checkbox input "true"
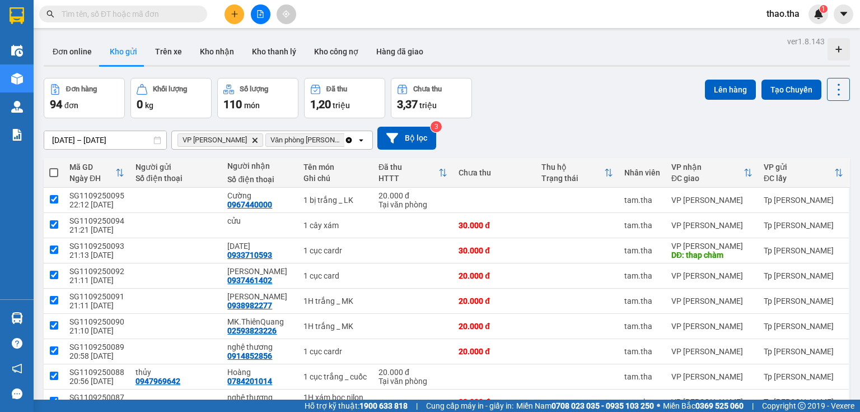
checkbox input "true"
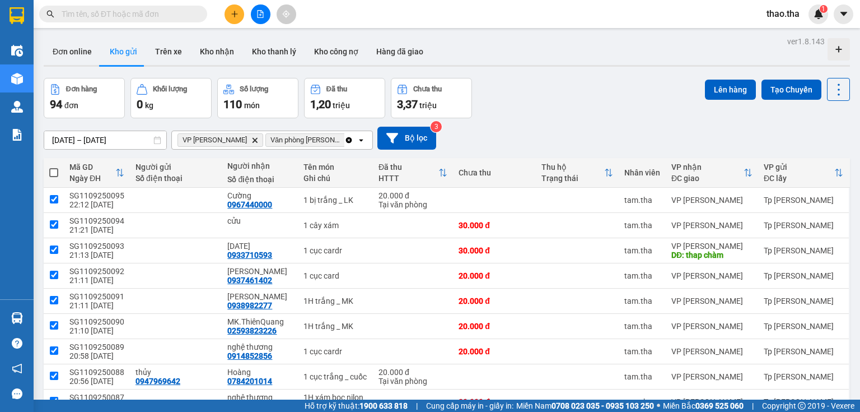
checkbox input "true"
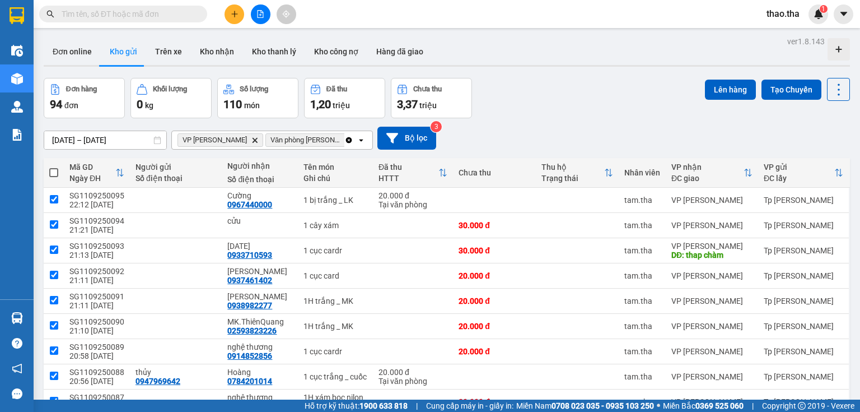
checkbox input "true"
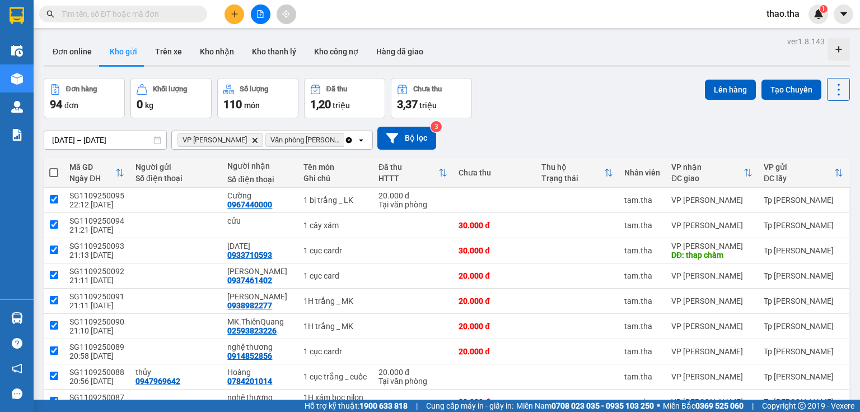
checkbox input "true"
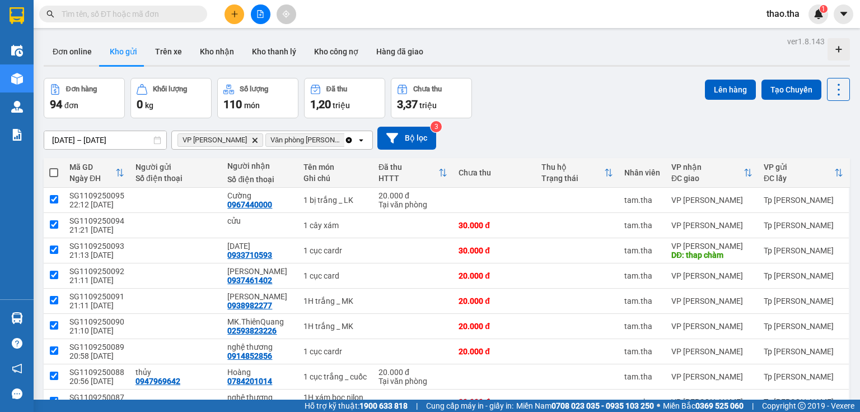
checkbox input "true"
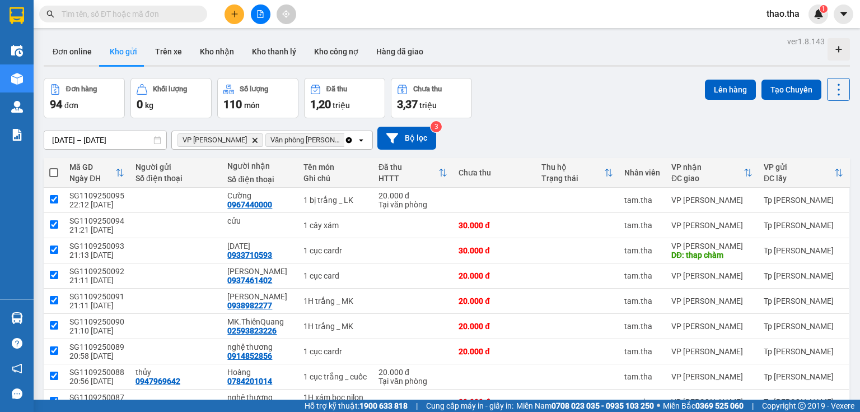
checkbox input "true"
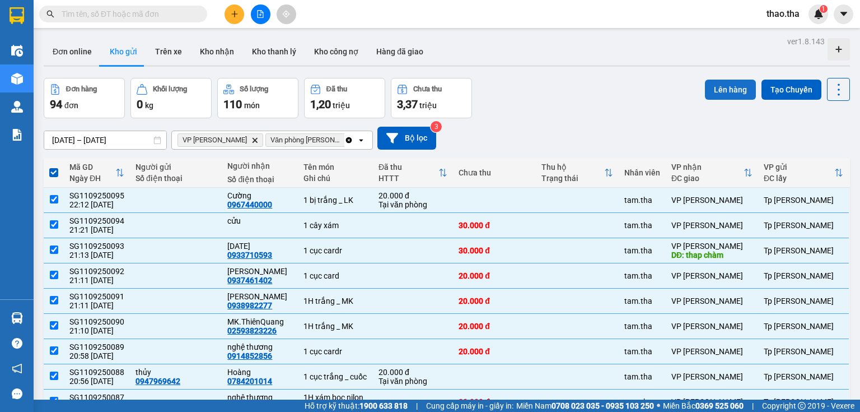
click at [722, 91] on button "Lên hàng" at bounding box center [730, 90] width 51 height 20
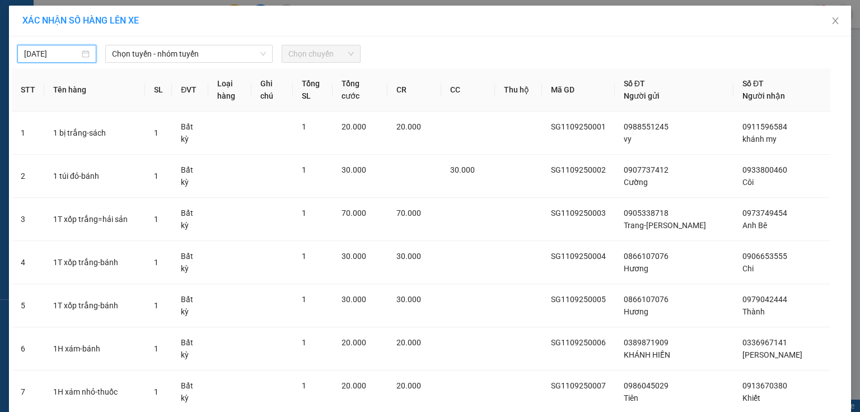
click at [69, 57] on input "[DATE]" at bounding box center [51, 54] width 55 height 12
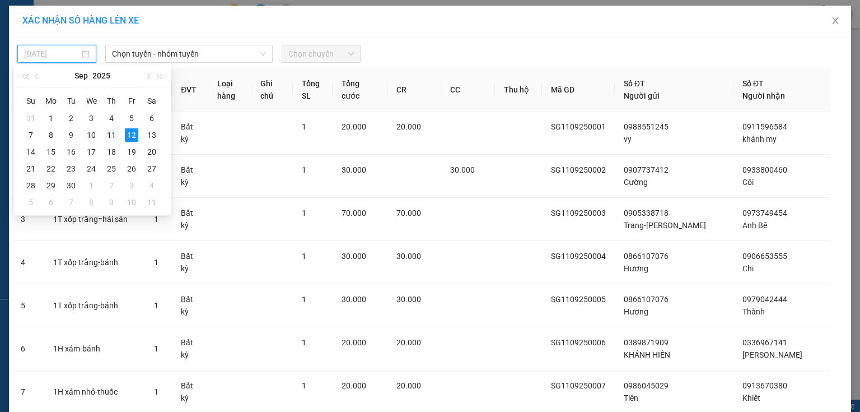
click at [112, 131] on div "11" at bounding box center [111, 134] width 13 height 13
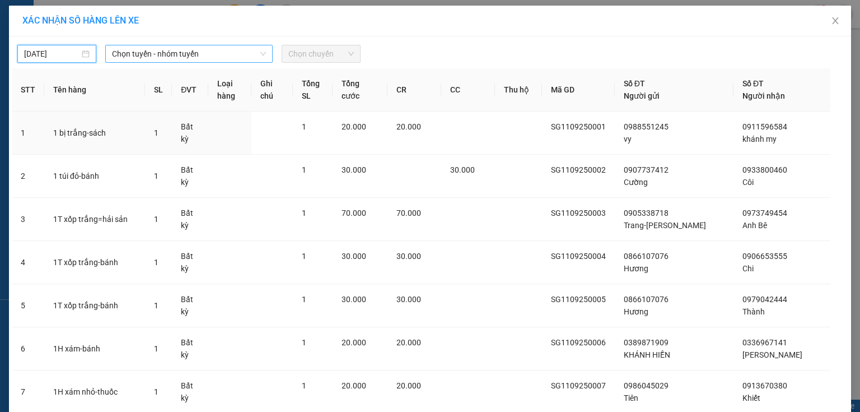
click at [179, 55] on span "Chọn tuyến - nhóm tuyến" at bounding box center [189, 53] width 154 height 17
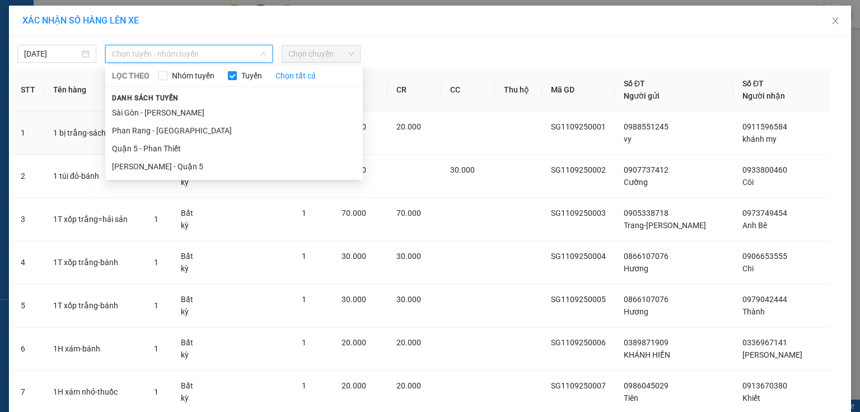
drag, startPoint x: 171, startPoint y: 112, endPoint x: 226, endPoint y: 107, distance: 54.6
click at [174, 112] on li "Sài Gòn - [PERSON_NAME]" at bounding box center [234, 113] width 258 height 18
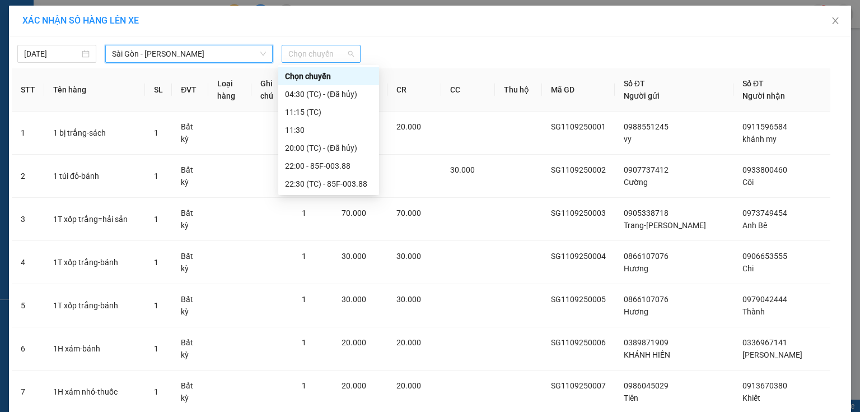
click at [329, 59] on span "Chọn chuyến" at bounding box center [321, 53] width 66 height 17
click at [327, 168] on div "22:00 - 85F-003.88" at bounding box center [328, 166] width 87 height 12
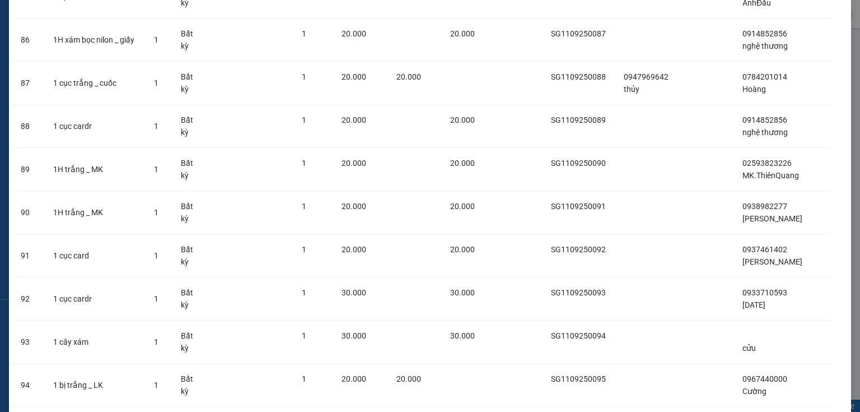
scroll to position [3856, 0]
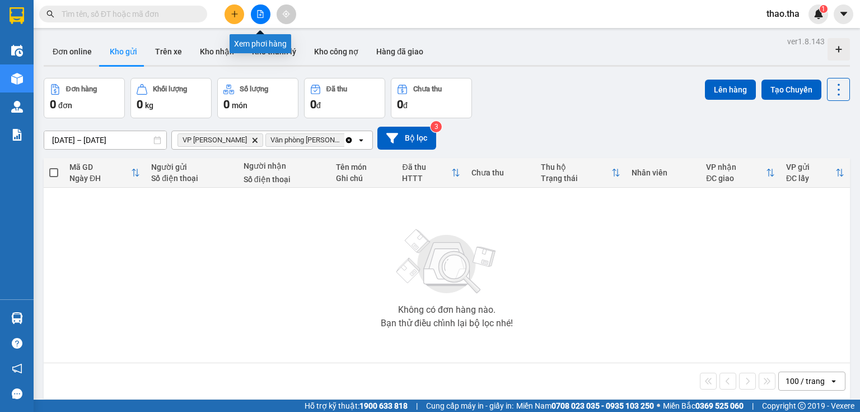
click at [260, 10] on button at bounding box center [261, 14] width 20 height 20
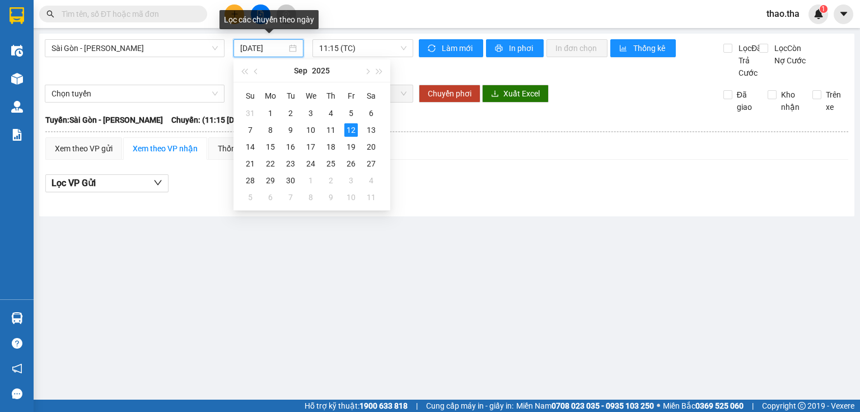
click at [276, 50] on input "[DATE]" at bounding box center [263, 48] width 46 height 12
click at [338, 129] on td "11" at bounding box center [331, 130] width 20 height 17
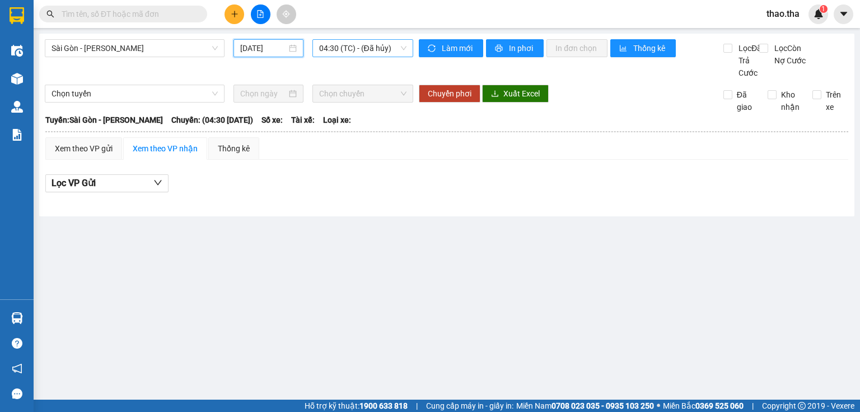
click at [370, 48] on span "04:30 (TC) - (Đã hủy)" at bounding box center [363, 48] width 88 height 17
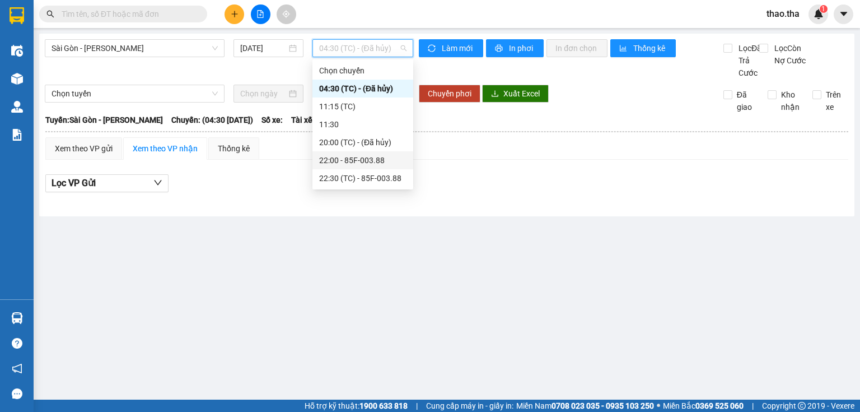
click at [380, 161] on div "22:00 - 85F-003.88" at bounding box center [362, 160] width 87 height 12
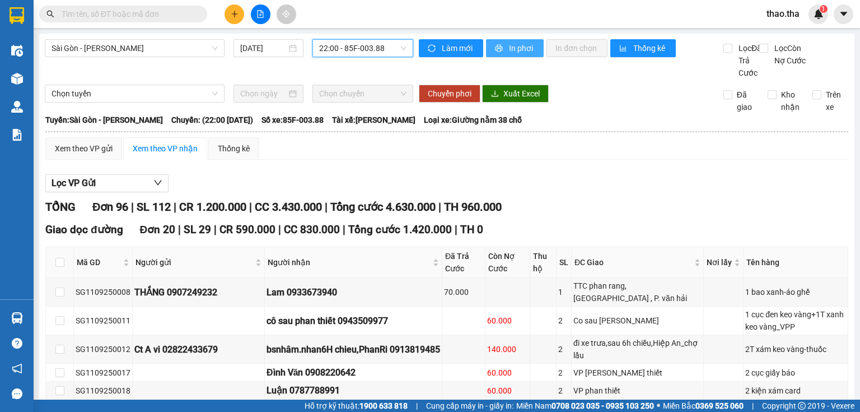
click at [514, 49] on span "In phơi" at bounding box center [522, 48] width 26 height 12
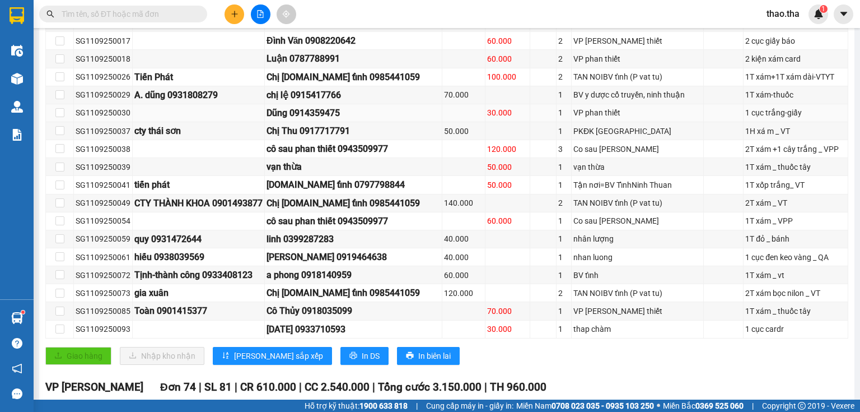
scroll to position [358, 0]
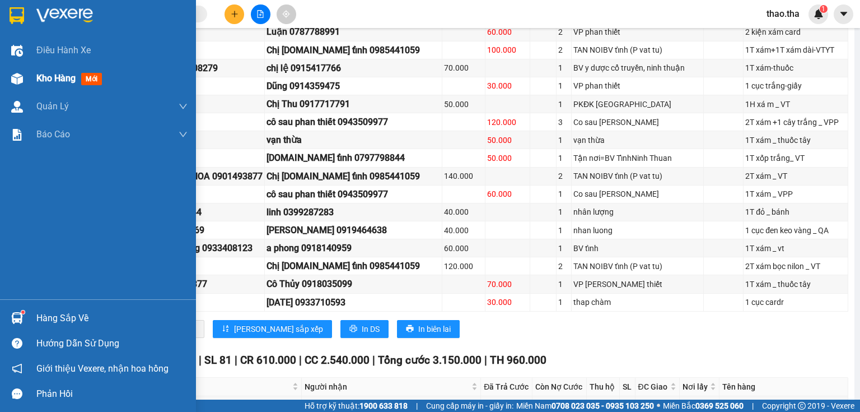
drag, startPoint x: 95, startPoint y: 75, endPoint x: 99, endPoint y: 80, distance: 6.0
click at [96, 75] on span "mới" at bounding box center [91, 79] width 21 height 12
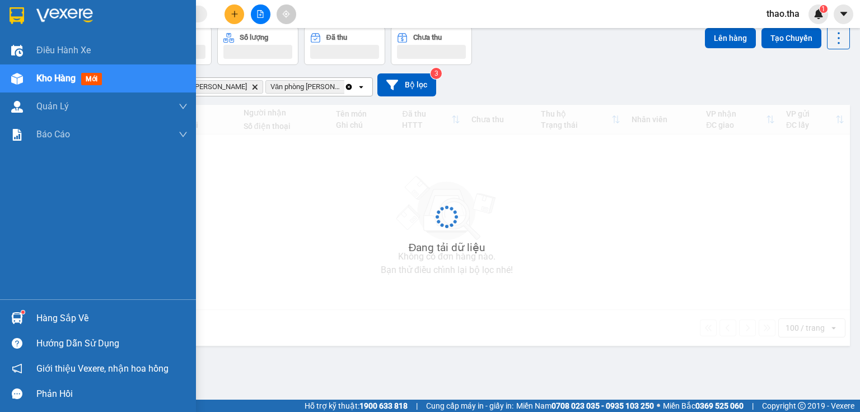
scroll to position [52, 0]
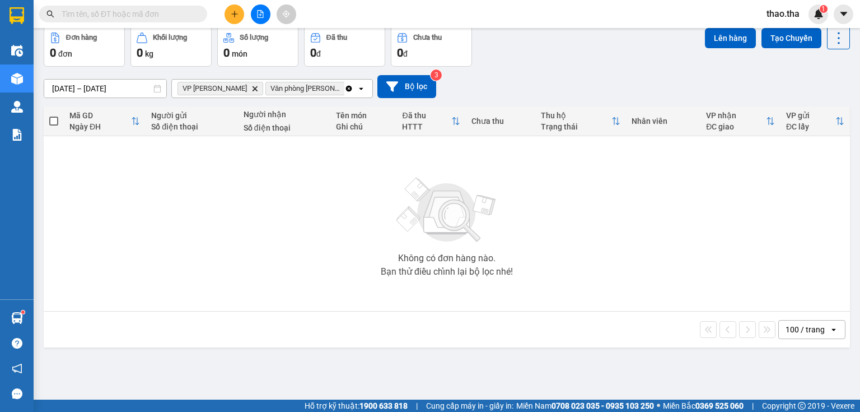
click at [779, 17] on span "thao.tha" at bounding box center [783, 14] width 51 height 14
click at [781, 36] on span "Đăng xuất" at bounding box center [798, 35] width 47 height 12
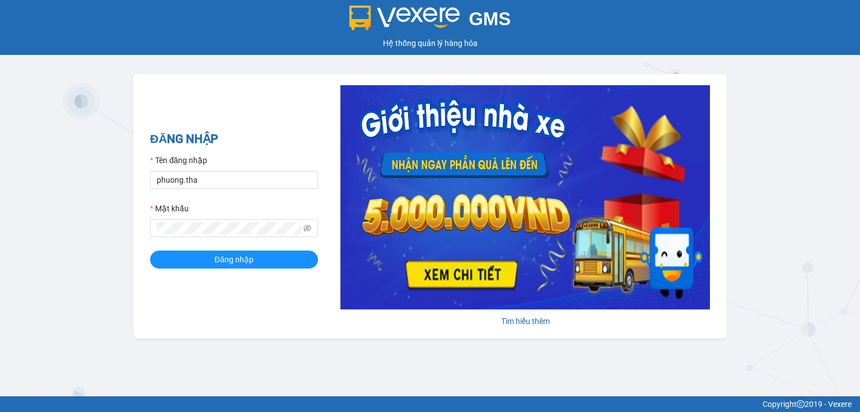
click at [234, 186] on input "phuong.tha" at bounding box center [234, 180] width 168 height 18
type input "tien.tha"
click at [143, 231] on div "ĐĂNG NHẬP Tên đăng nhập tien.tha Mật khẩu Đăng nhập Tìm hiểu thêm" at bounding box center [430, 206] width 594 height 264
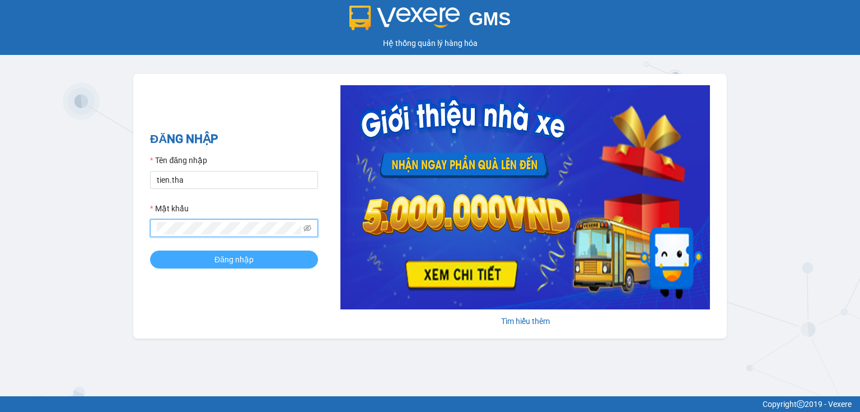
click at [179, 258] on button "Đăng nhập" at bounding box center [234, 259] width 168 height 18
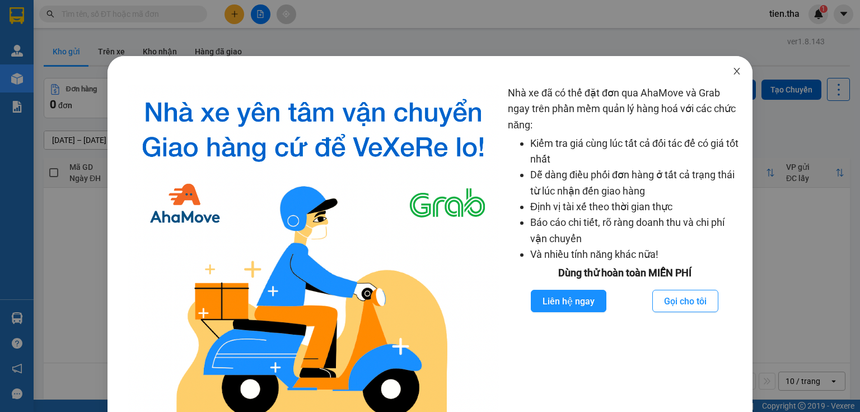
click at [735, 73] on icon "close" at bounding box center [737, 71] width 9 height 9
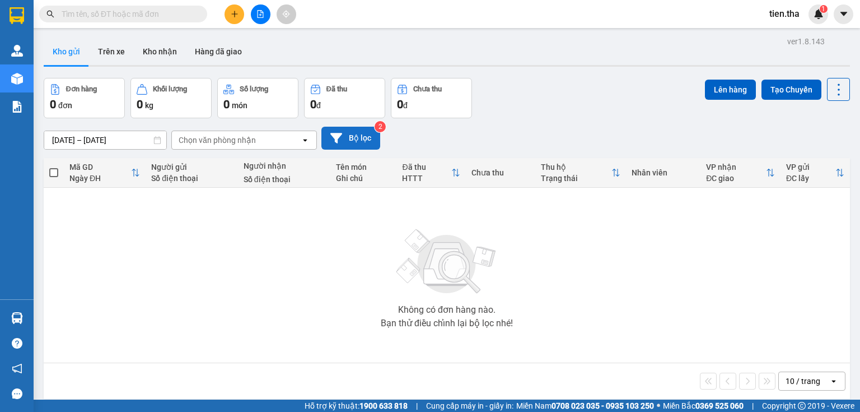
click at [354, 140] on button "Bộ lọc" at bounding box center [350, 138] width 59 height 23
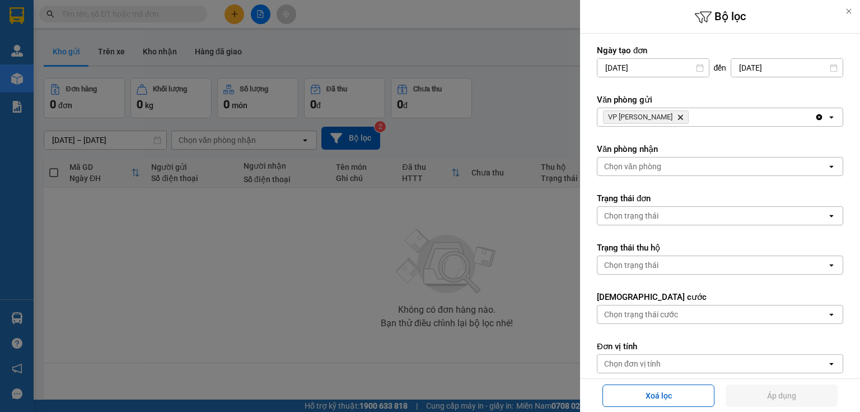
click at [515, 88] on div at bounding box center [430, 206] width 860 height 412
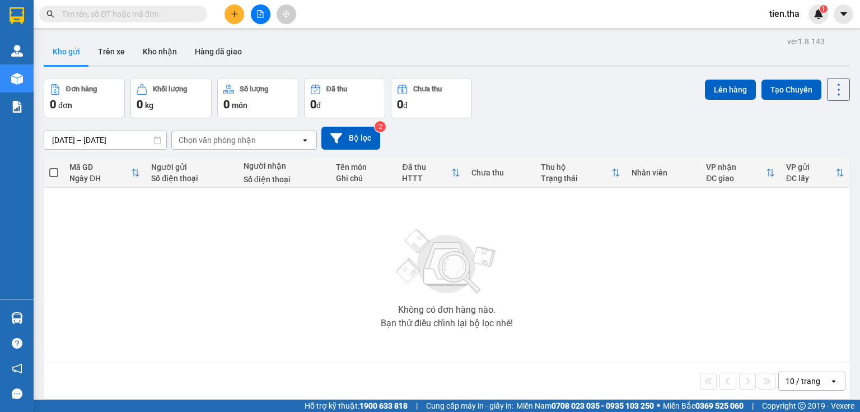
click at [112, 13] on input "text" at bounding box center [128, 14] width 132 height 12
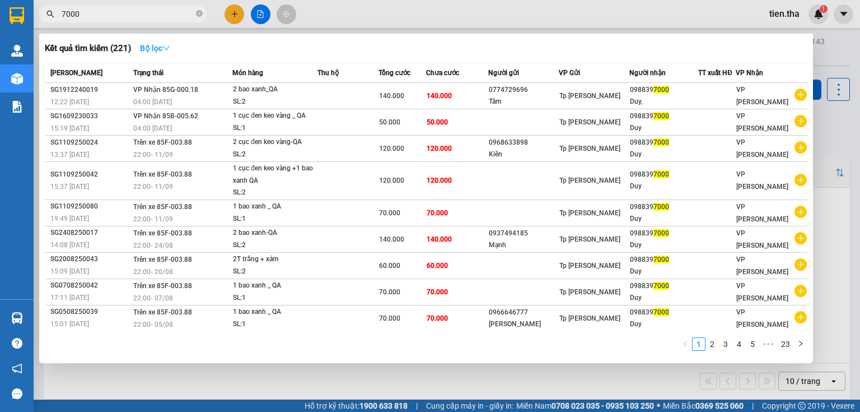
type input "7000"
click at [165, 46] on strong "Bộ lọc" at bounding box center [155, 48] width 30 height 9
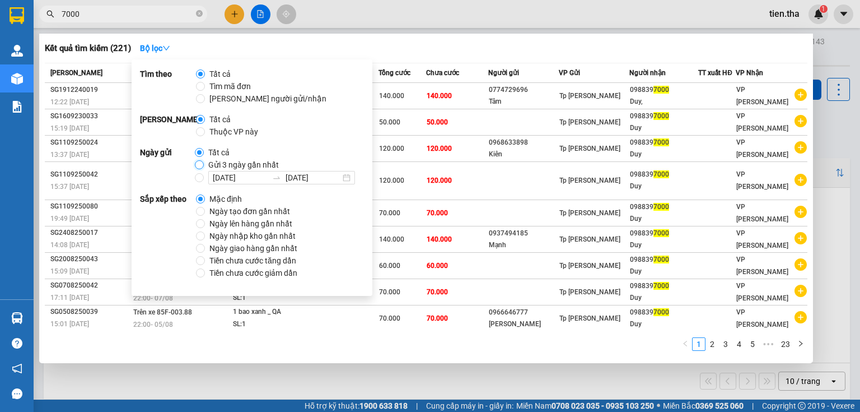
click at [199, 166] on input "Gửi 3 ngày gần nhất" at bounding box center [199, 164] width 9 height 9
radio input "true"
radio input "false"
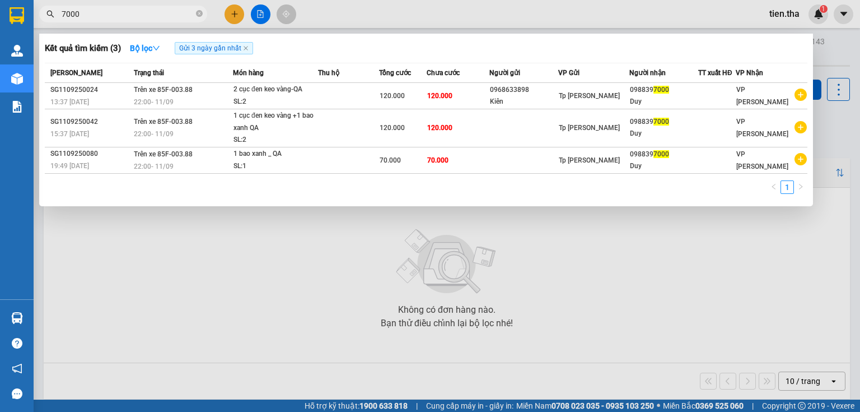
click at [407, 188] on div "1" at bounding box center [426, 190] width 763 height 20
